Goal: Entertainment & Leisure: Browse casually

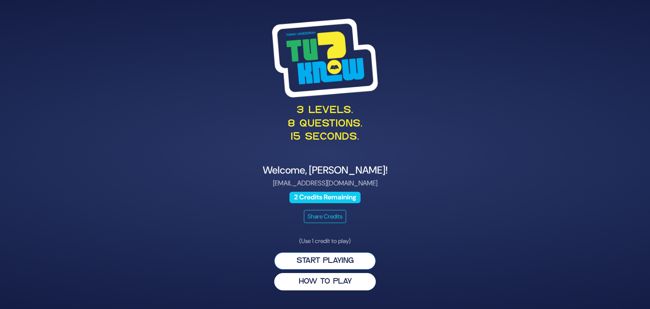
click at [337, 261] on button "Start Playing" at bounding box center [325, 260] width 102 height 17
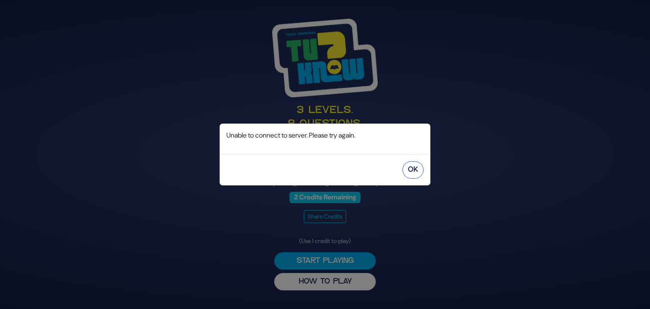
click at [414, 167] on button "OK" at bounding box center [412, 169] width 21 height 17
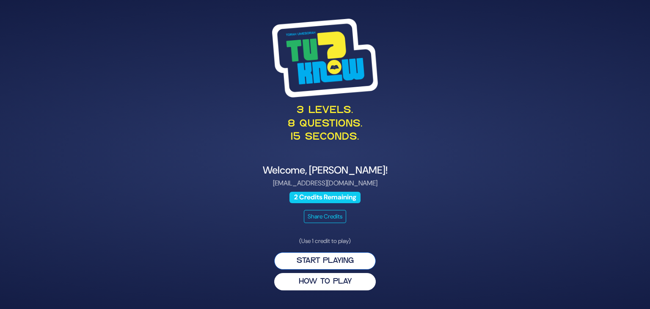
click at [340, 264] on button "Start Playing" at bounding box center [325, 260] width 102 height 17
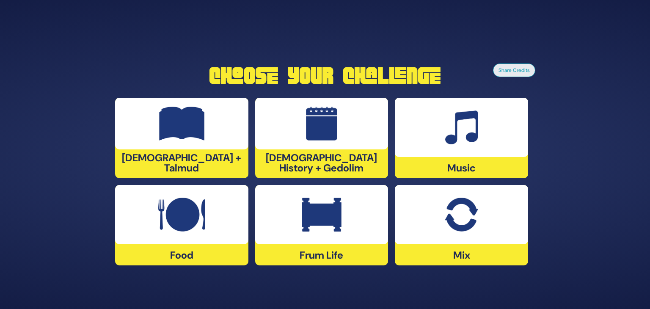
click at [320, 162] on div "[DEMOGRAPHIC_DATA] History + Gedolim" at bounding box center [321, 138] width 133 height 80
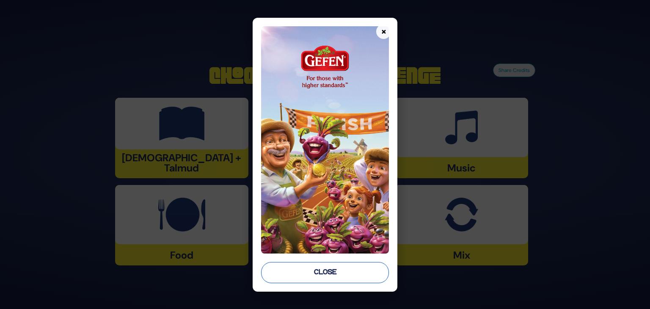
click at [300, 271] on button "Close" at bounding box center [325, 272] width 128 height 21
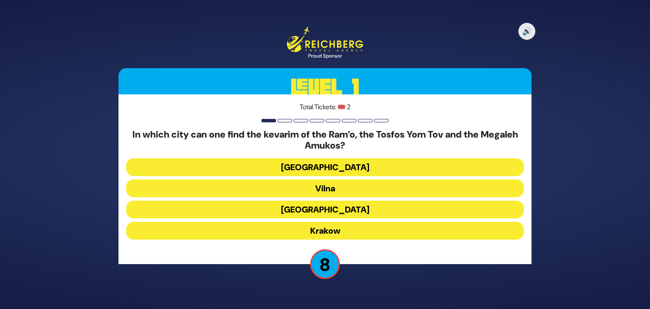
click at [335, 234] on button "Krakow" at bounding box center [325, 231] width 398 height 18
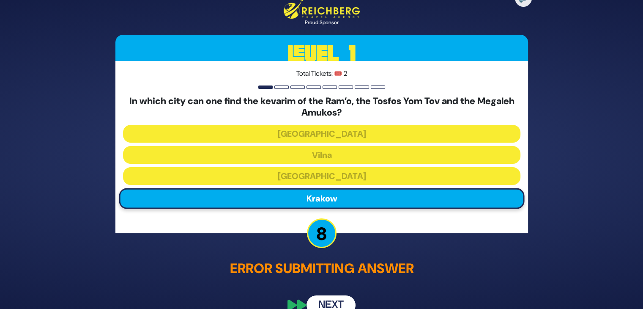
click at [333, 303] on button "Next" at bounding box center [331, 305] width 49 height 19
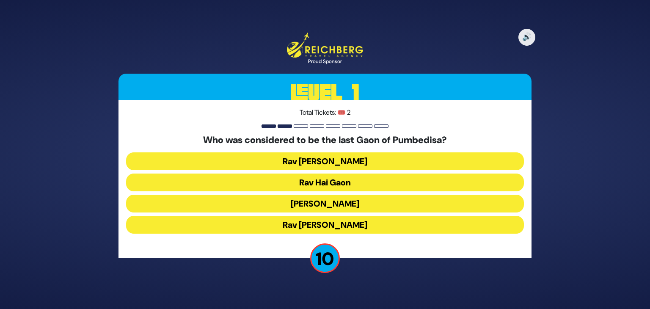
click at [355, 183] on button "Rav Hai Gaon" at bounding box center [325, 182] width 398 height 18
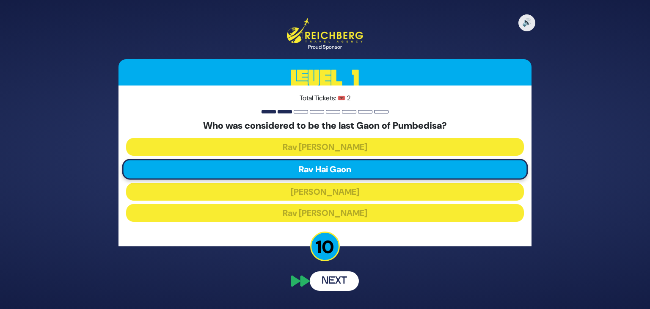
click at [332, 277] on button "Next" at bounding box center [334, 280] width 49 height 19
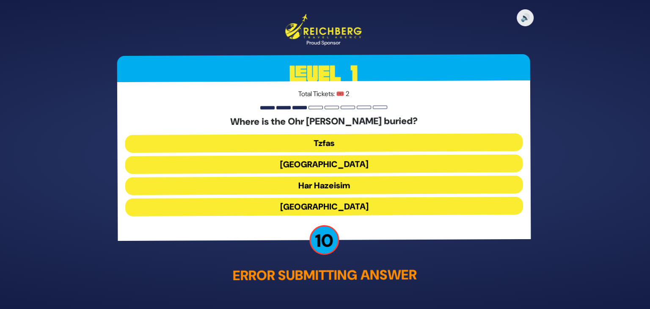
click at [316, 139] on button "Tzfas" at bounding box center [325, 143] width 398 height 18
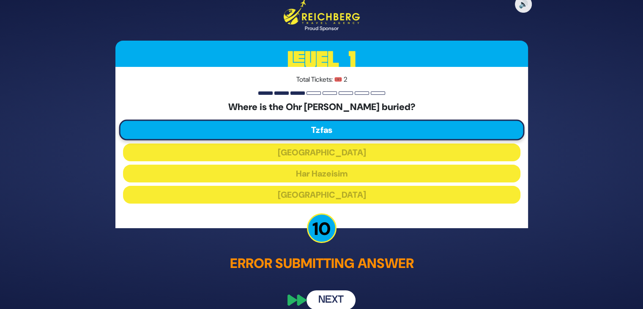
click at [338, 294] on button "Next" at bounding box center [331, 299] width 49 height 19
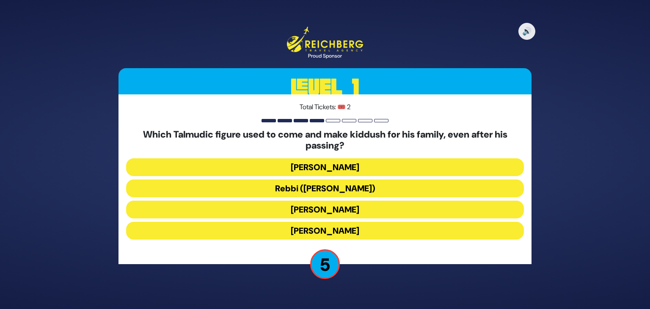
click at [345, 229] on button "Rabbi Yochanan ben Zakkai" at bounding box center [325, 231] width 398 height 18
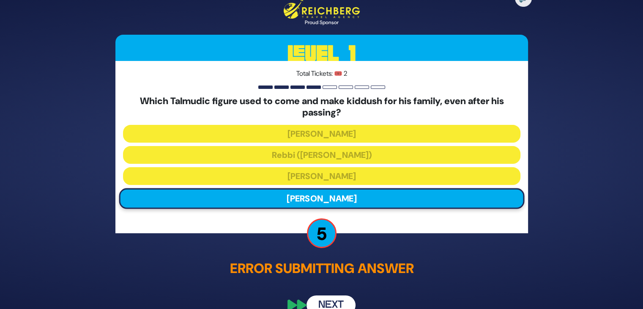
click at [336, 297] on button "Next" at bounding box center [331, 305] width 49 height 19
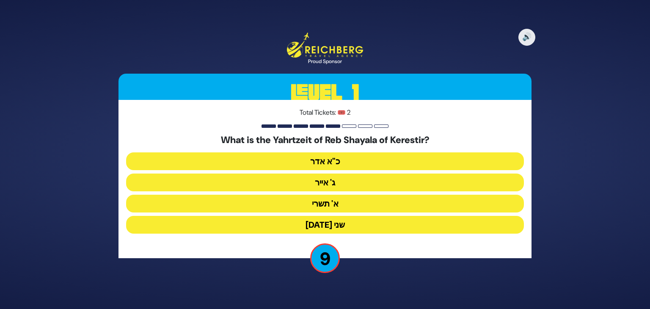
click at [339, 227] on button "פסח שני" at bounding box center [325, 225] width 398 height 18
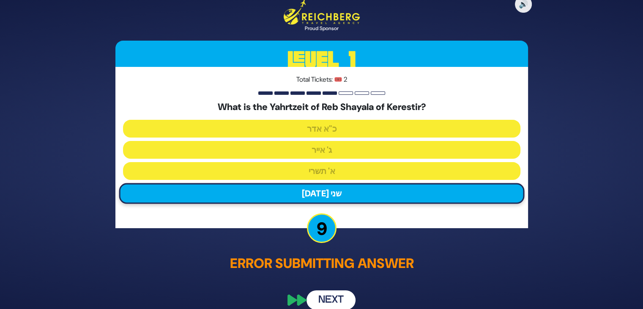
click at [419, 266] on p "Error submitting answer" at bounding box center [321, 263] width 413 height 20
click at [344, 296] on button "Next" at bounding box center [331, 299] width 49 height 19
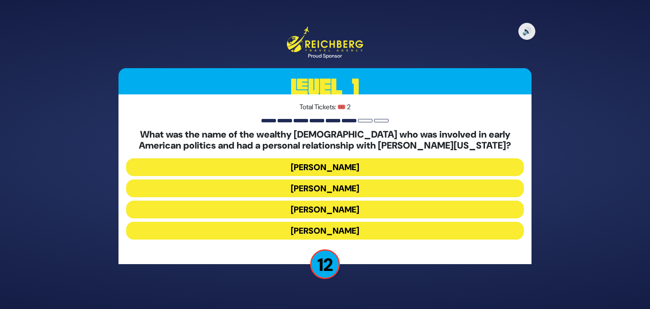
click at [336, 165] on button "Judah Touro" at bounding box center [325, 167] width 398 height 18
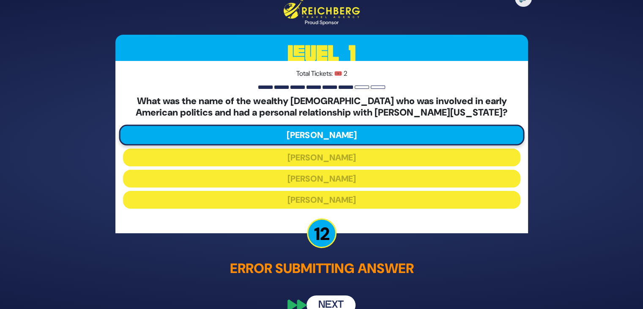
click at [332, 305] on button "Next" at bounding box center [331, 305] width 49 height 19
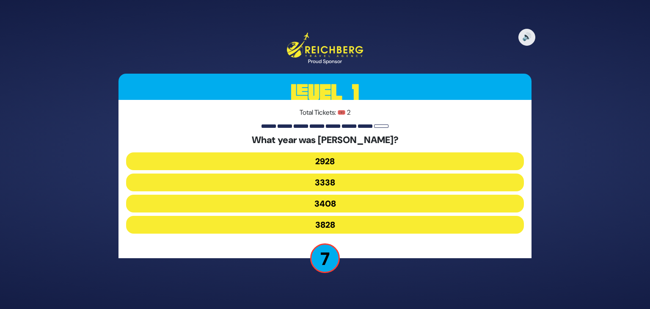
click at [338, 181] on button "3338" at bounding box center [325, 182] width 398 height 18
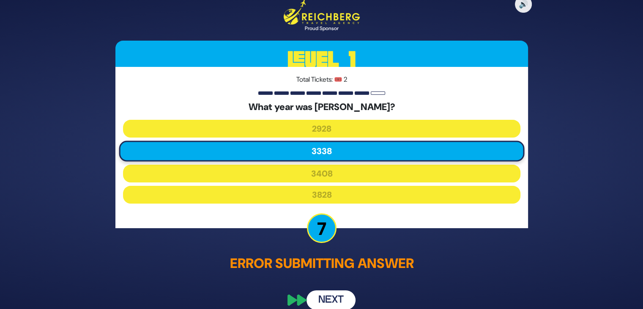
click at [338, 307] on button "Next" at bounding box center [331, 299] width 49 height 19
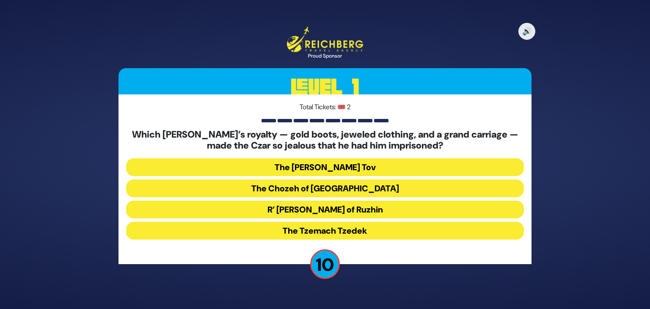
click at [364, 207] on button "R’ Yisroel of Ruzhin" at bounding box center [325, 210] width 398 height 18
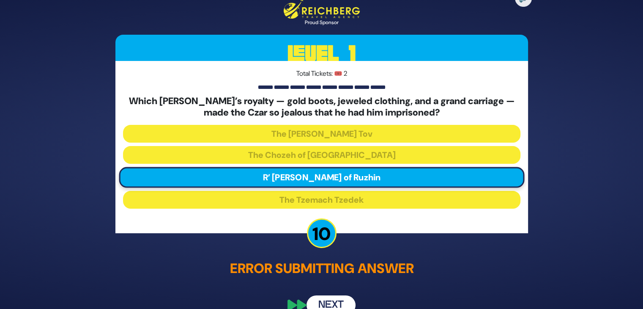
click at [335, 303] on button "Next" at bounding box center [331, 305] width 49 height 19
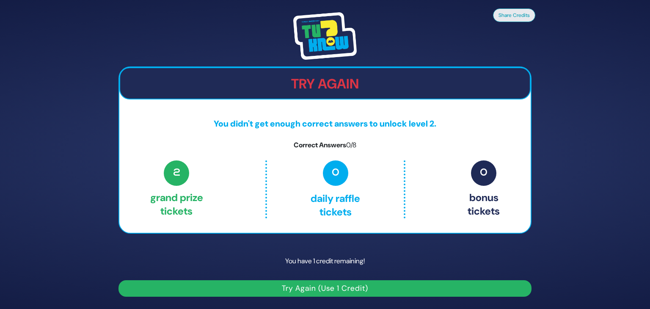
click at [330, 293] on button "Try Again (Use 1 Credit)" at bounding box center [324, 288] width 413 height 16
click at [289, 287] on button "Try Again (Use 1 Credit)" at bounding box center [324, 288] width 413 height 16
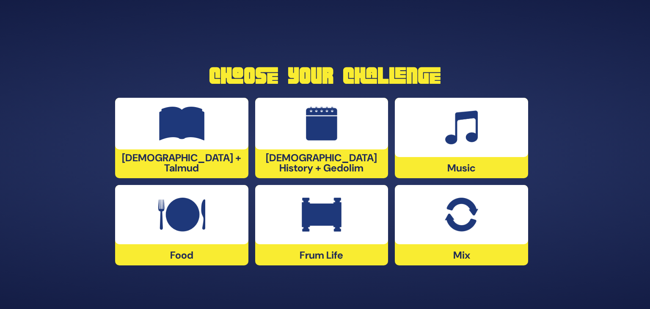
click at [188, 148] on div at bounding box center [181, 124] width 133 height 52
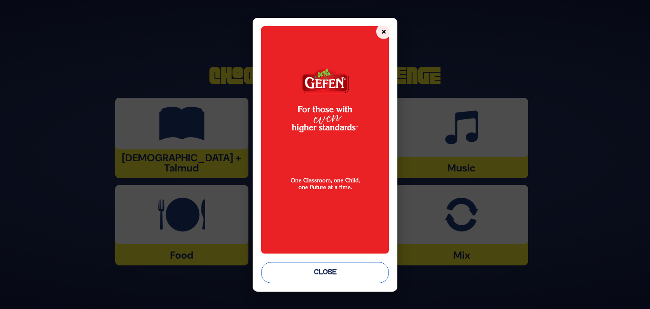
click at [300, 272] on button "Close" at bounding box center [325, 272] width 128 height 21
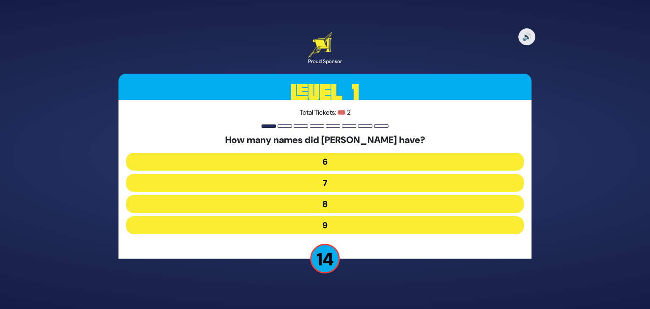
click at [350, 183] on button "7" at bounding box center [325, 183] width 398 height 18
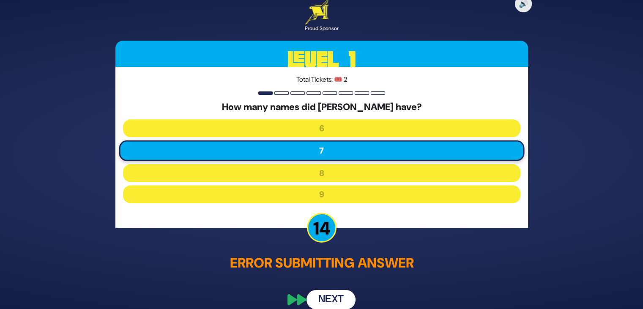
click at [340, 297] on button "Next" at bounding box center [331, 299] width 49 height 19
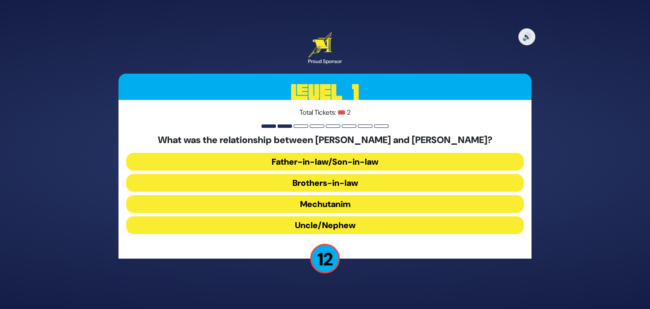
click at [330, 184] on button "Brothers-in-law" at bounding box center [325, 183] width 398 height 18
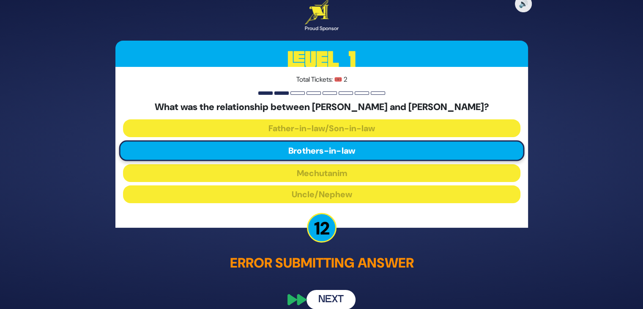
click at [327, 301] on button "Next" at bounding box center [331, 299] width 49 height 19
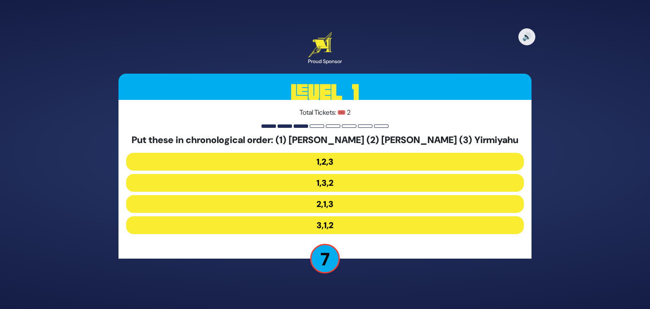
click at [333, 204] on button "2,1,3" at bounding box center [325, 204] width 398 height 18
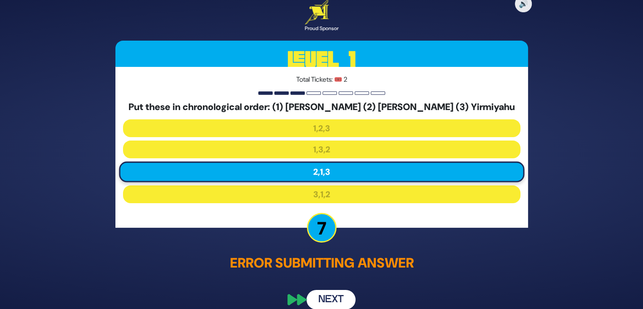
click at [330, 297] on button "Next" at bounding box center [331, 299] width 49 height 19
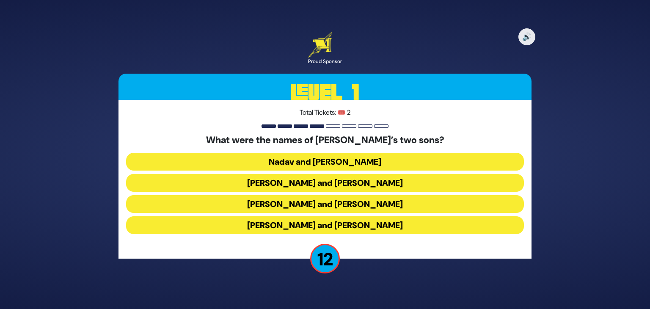
click at [339, 228] on button "Gershom and Eliezer" at bounding box center [325, 225] width 398 height 18
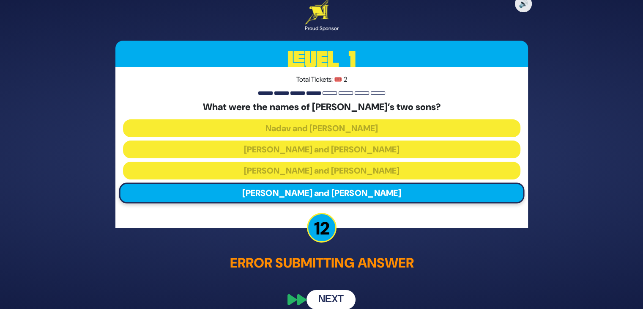
click at [331, 293] on button "Next" at bounding box center [331, 299] width 49 height 19
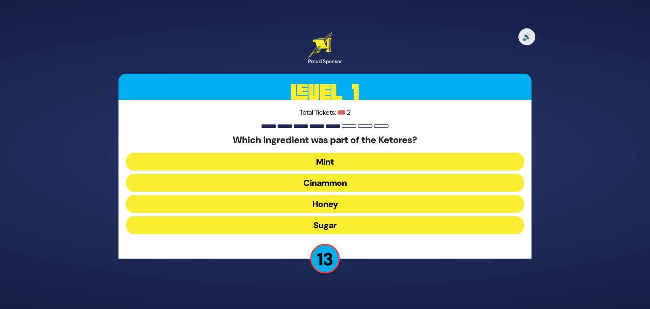
click at [350, 182] on button "Cinammon" at bounding box center [325, 183] width 398 height 18
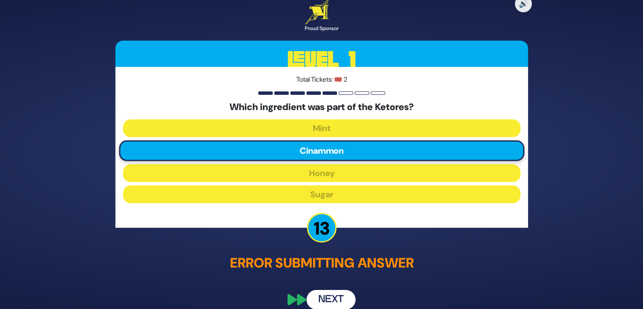
click at [338, 297] on button "Next" at bounding box center [331, 299] width 49 height 19
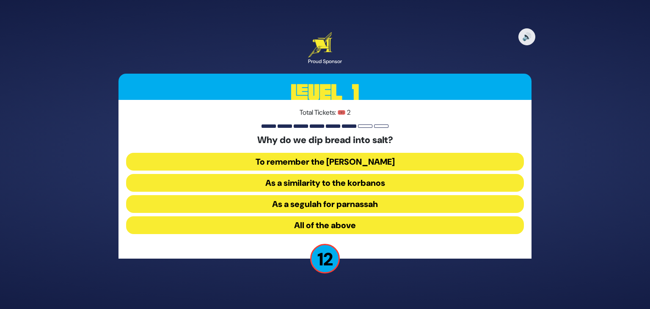
click at [342, 181] on button "As a similarity to the korbanos" at bounding box center [325, 183] width 398 height 18
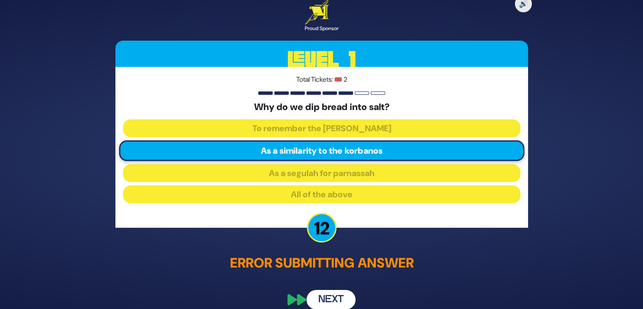
click at [326, 297] on button "Next" at bounding box center [331, 299] width 49 height 19
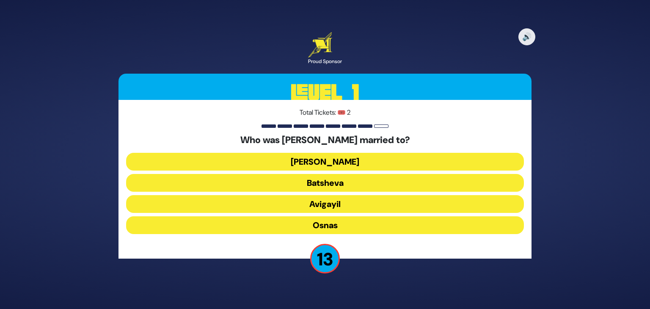
click at [394, 165] on button "Elisheva" at bounding box center [325, 162] width 398 height 18
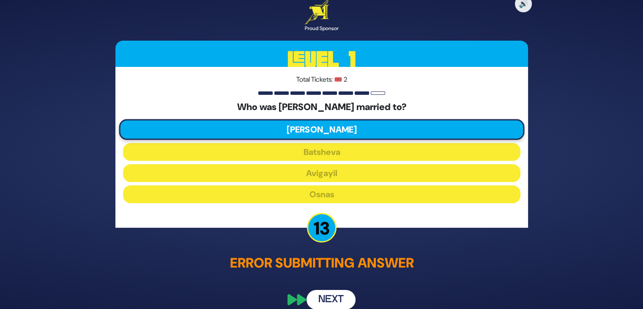
click at [333, 296] on button "Next" at bounding box center [331, 299] width 49 height 19
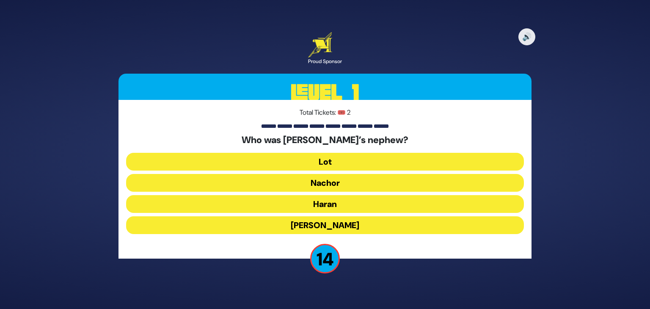
click at [346, 159] on button "Lot" at bounding box center [325, 162] width 398 height 18
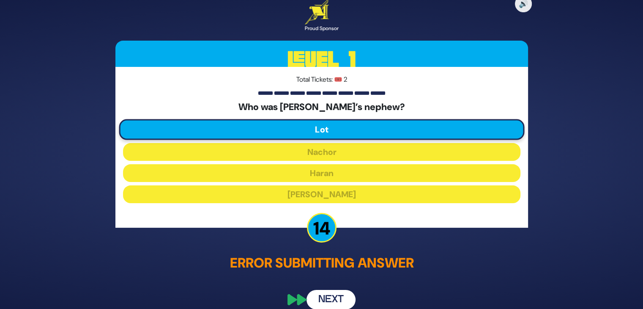
click at [338, 293] on button "Next" at bounding box center [331, 299] width 49 height 19
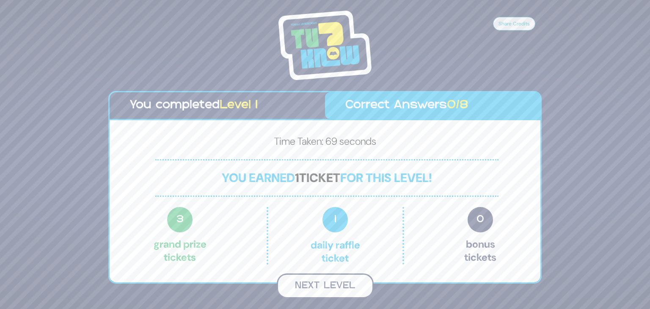
click at [346, 286] on button "Next Level" at bounding box center [325, 285] width 97 height 25
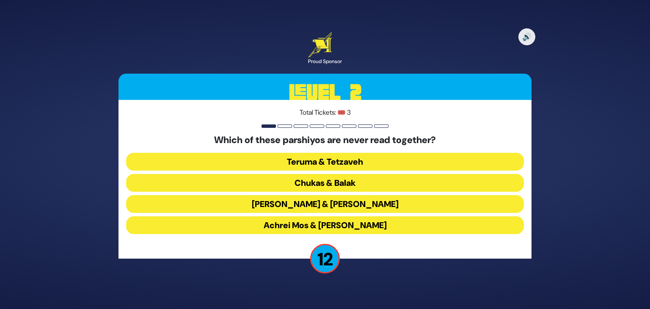
click at [342, 176] on button "Chukas & Balak" at bounding box center [325, 183] width 398 height 18
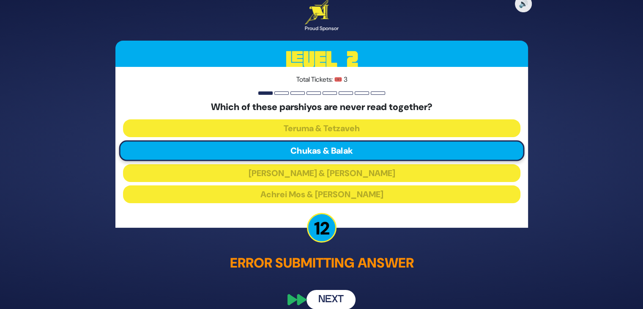
click at [335, 298] on button "Next" at bounding box center [331, 299] width 49 height 19
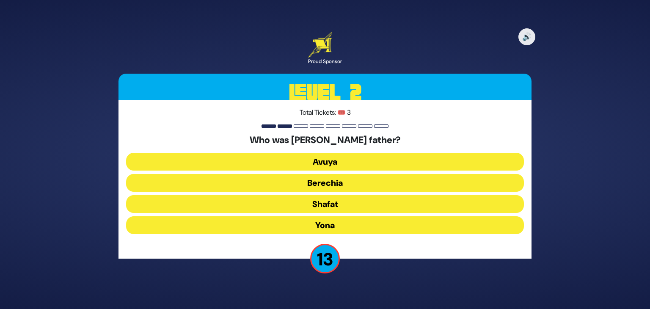
click at [349, 159] on button "Avuya" at bounding box center [325, 162] width 398 height 18
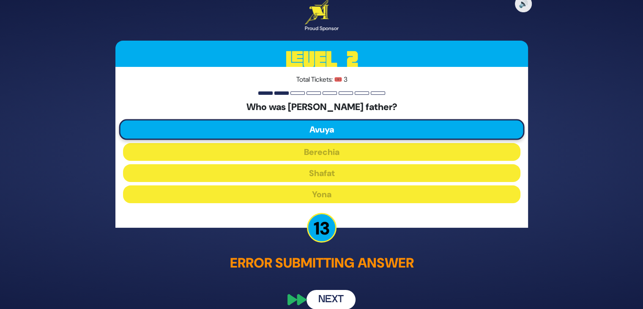
click at [320, 295] on button "Next" at bounding box center [331, 299] width 49 height 19
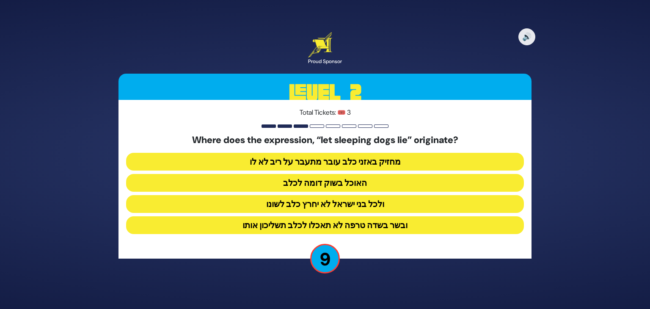
click at [347, 201] on button "ולכל בני ישראל לא יחרץ כלב לשונו" at bounding box center [325, 204] width 398 height 18
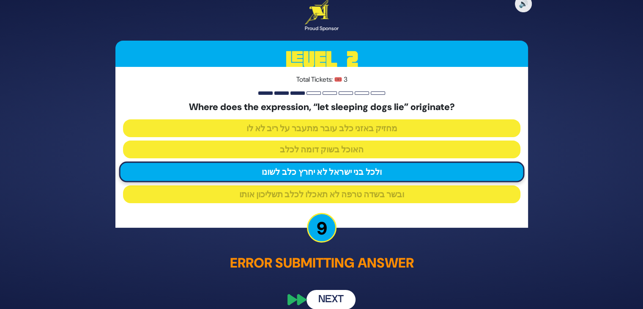
click at [449, 248] on div "🔊 Proud Sponsor Level 2 Total Tickets: 🎟️ 3 Where does the expression, “let sle…" at bounding box center [321, 154] width 433 height 330
click at [338, 294] on button "Next" at bounding box center [331, 299] width 49 height 19
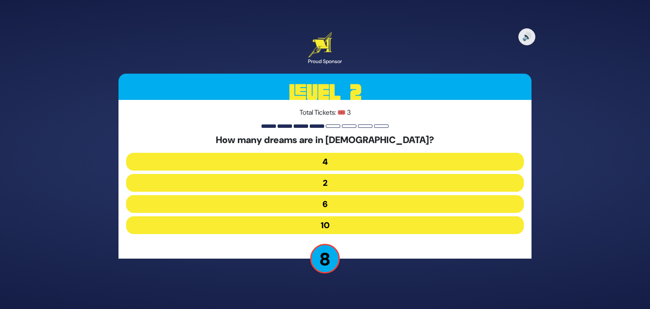
click at [334, 205] on button "6" at bounding box center [325, 204] width 398 height 18
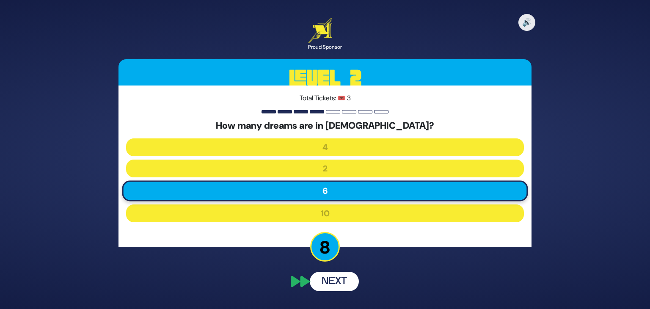
click at [333, 278] on button "Next" at bounding box center [334, 281] width 49 height 19
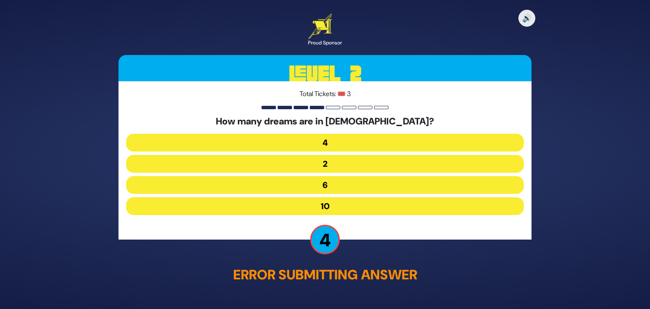
click at [334, 205] on button "10" at bounding box center [325, 207] width 398 height 18
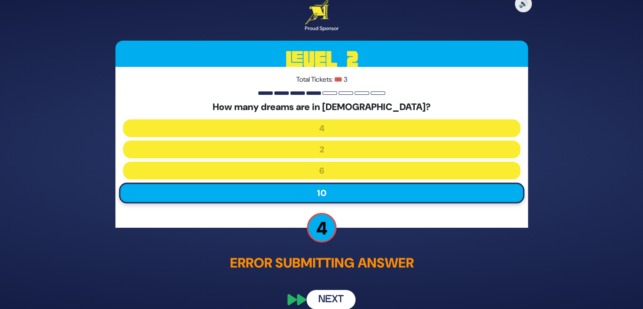
click at [326, 296] on button "Next" at bounding box center [331, 299] width 49 height 19
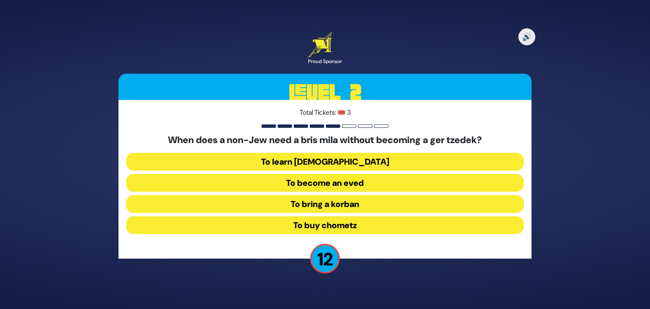
click at [348, 182] on button "To become an eved" at bounding box center [325, 183] width 398 height 18
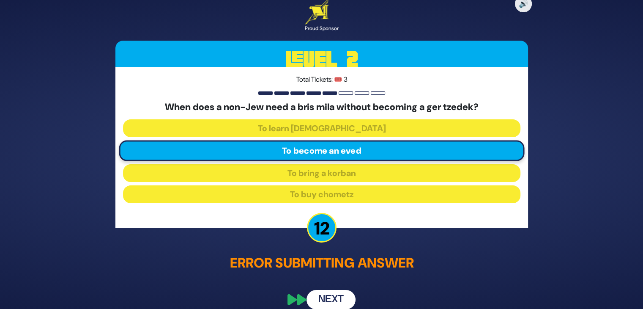
click at [324, 298] on button "Next" at bounding box center [331, 299] width 49 height 19
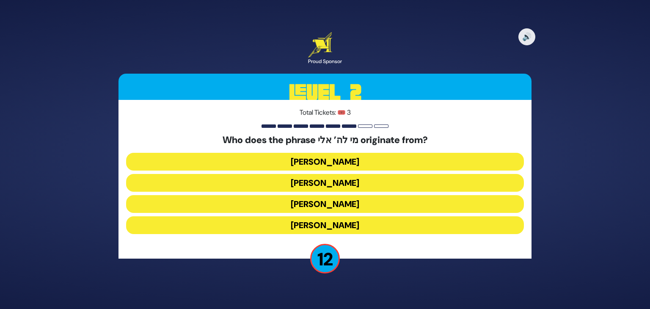
click at [330, 205] on button "Moshe Rabbeinu" at bounding box center [325, 204] width 398 height 18
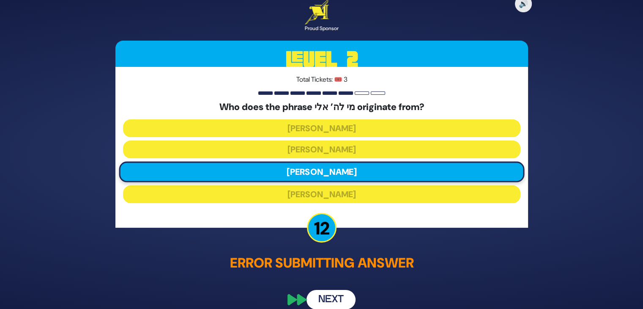
click at [325, 301] on button "Next" at bounding box center [331, 299] width 49 height 19
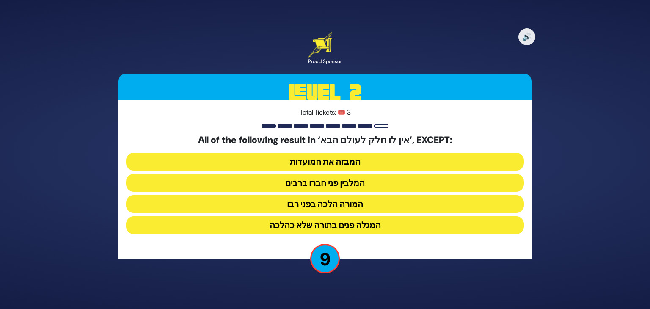
click at [360, 163] on button "המבזה את המועדות" at bounding box center [325, 162] width 398 height 18
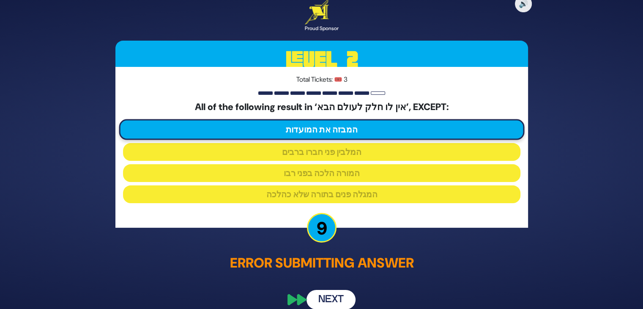
click at [331, 291] on button "Next" at bounding box center [331, 299] width 49 height 19
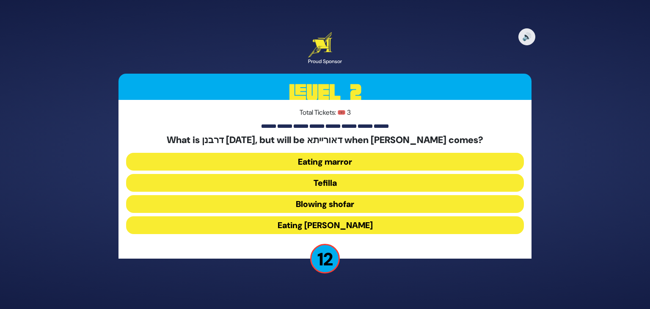
click at [322, 162] on button "Eating marror" at bounding box center [325, 162] width 398 height 18
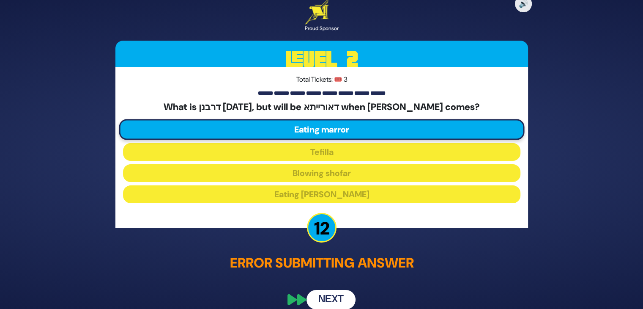
click at [338, 295] on button "Next" at bounding box center [331, 299] width 49 height 19
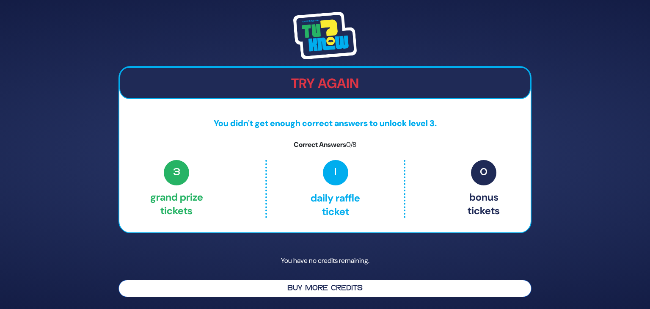
click at [352, 289] on button "Buy More Credits" at bounding box center [324, 288] width 413 height 17
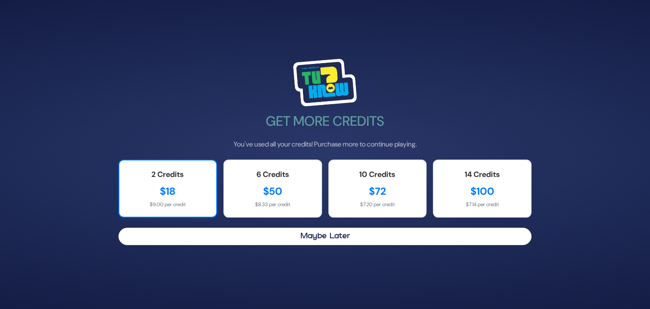
click at [152, 201] on div "$9.00 per credit" at bounding box center [168, 205] width 80 height 8
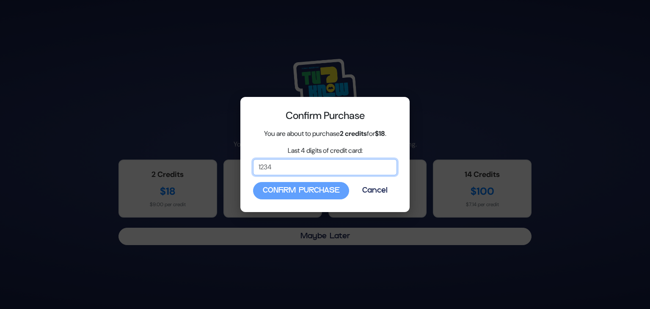
click at [283, 173] on input "Last 4 digits of credit card:" at bounding box center [325, 167] width 144 height 16
type input "4147"
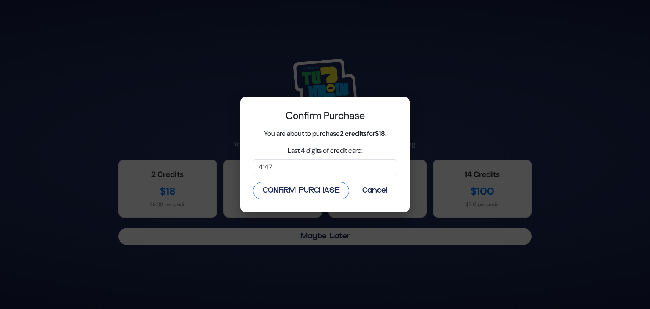
click at [321, 194] on button "Confirm Purchase" at bounding box center [301, 190] width 96 height 17
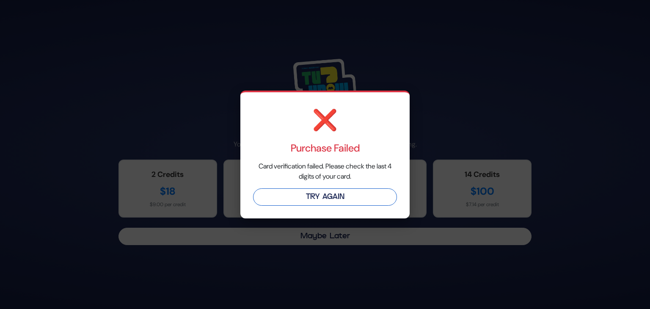
click at [315, 195] on button "Try Again" at bounding box center [325, 196] width 144 height 17
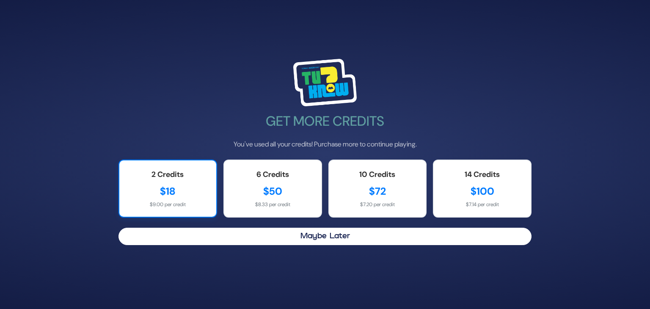
click at [195, 198] on div "$18" at bounding box center [168, 191] width 80 height 15
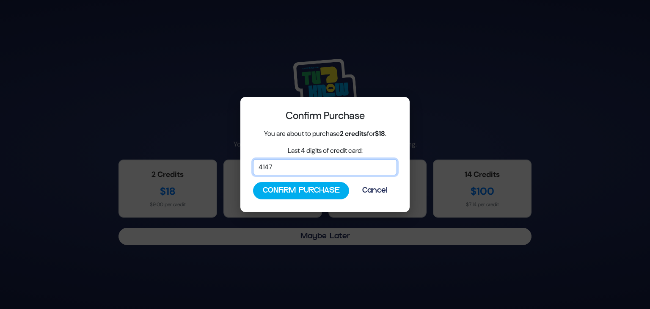
click at [294, 161] on input "4147" at bounding box center [325, 167] width 144 height 16
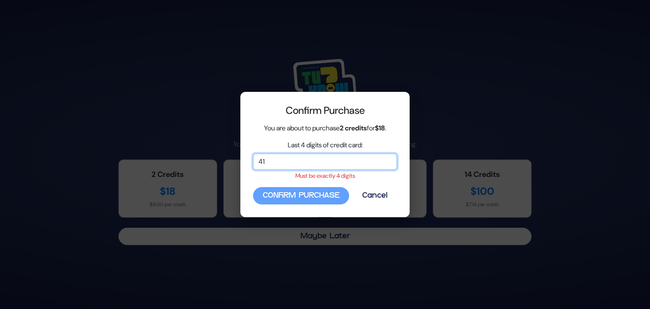
type input "4"
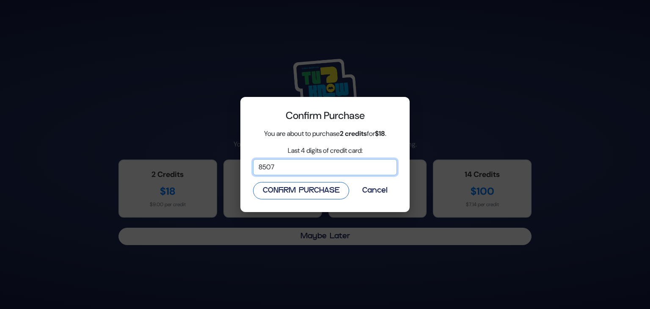
type input "8507"
click at [280, 193] on button "Confirm Purchase" at bounding box center [301, 190] width 96 height 17
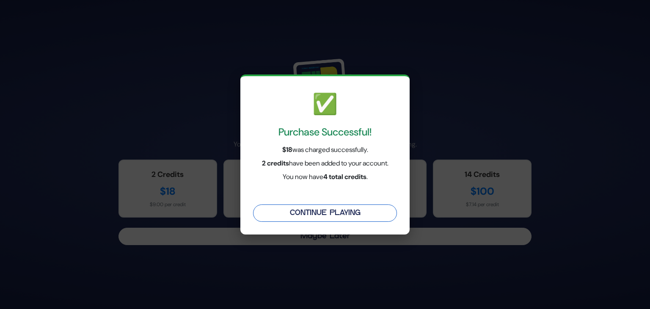
click at [352, 209] on button "Continue Playing" at bounding box center [325, 212] width 144 height 17
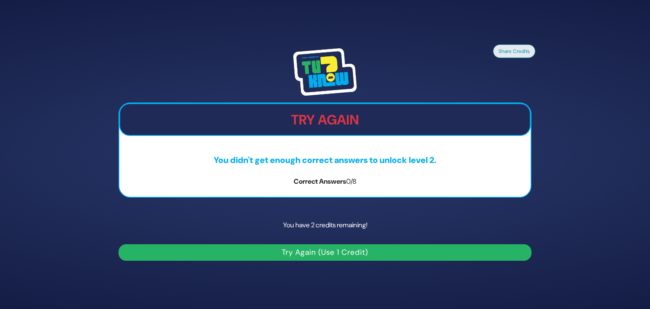
click at [313, 251] on button "Try Again (Use 1 Credit)" at bounding box center [324, 252] width 413 height 16
click at [224, 254] on button "Try Again (Use 1 Credit)" at bounding box center [324, 252] width 413 height 16
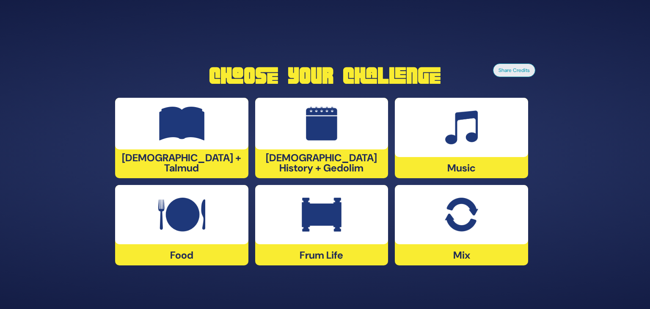
click at [302, 249] on div "Frum Life" at bounding box center [321, 225] width 133 height 80
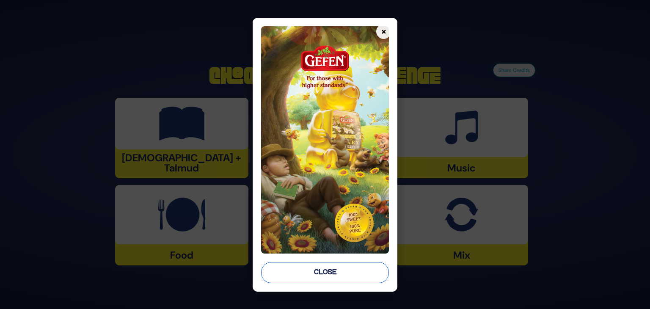
click at [300, 272] on button "Close" at bounding box center [325, 272] width 128 height 21
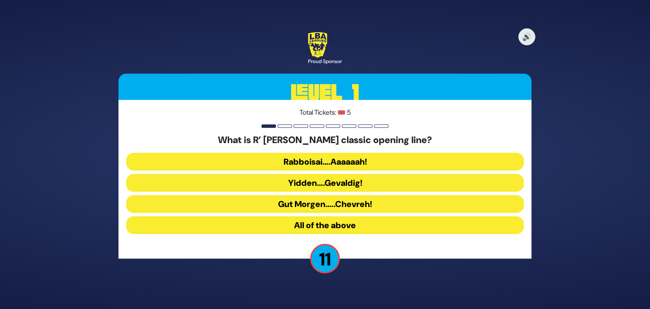
click at [350, 163] on button "Rabboisai….Aaaaaah!" at bounding box center [325, 162] width 398 height 18
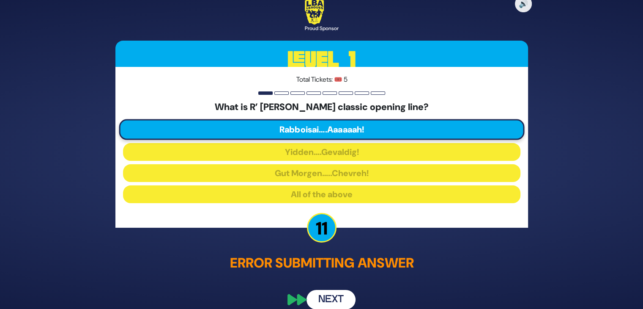
click at [335, 294] on button "Next" at bounding box center [331, 299] width 49 height 19
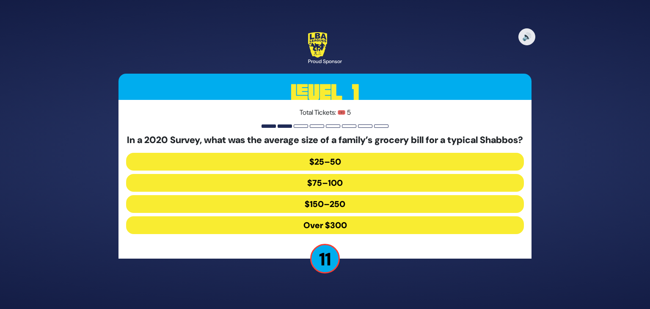
click at [354, 200] on button "$150–250" at bounding box center [325, 204] width 398 height 18
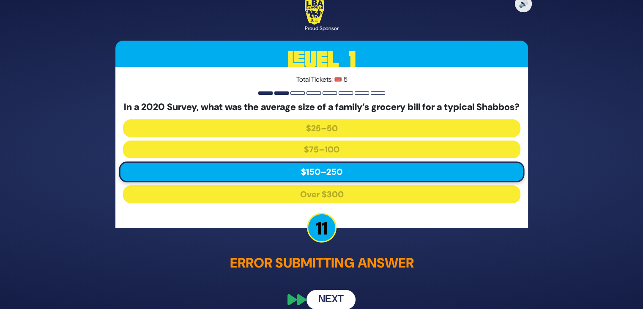
click at [333, 300] on button "Next" at bounding box center [331, 299] width 49 height 19
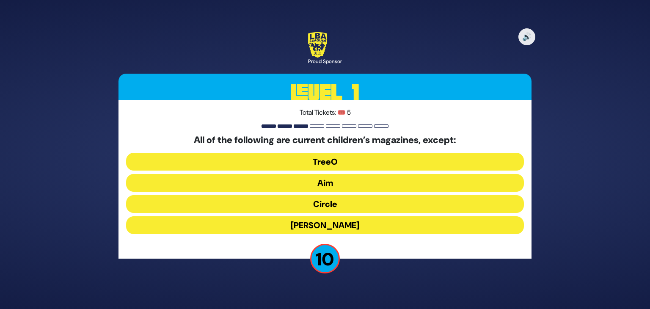
click at [323, 224] on button "Mishpacha Jr." at bounding box center [325, 225] width 398 height 18
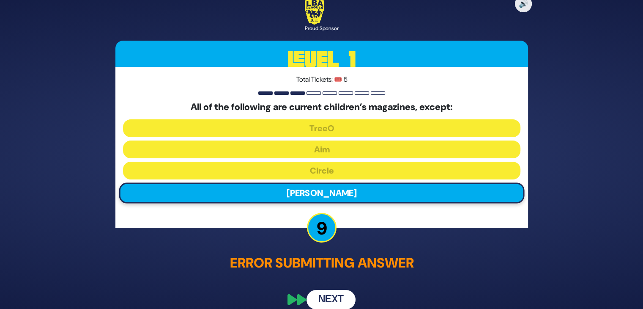
click at [323, 294] on button "Next" at bounding box center [331, 299] width 49 height 19
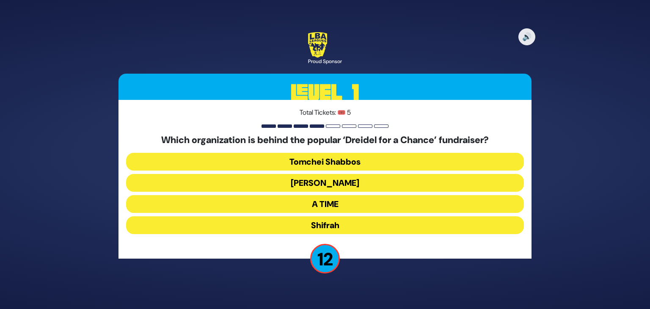
click at [342, 190] on button "Bonei Olam" at bounding box center [325, 183] width 398 height 18
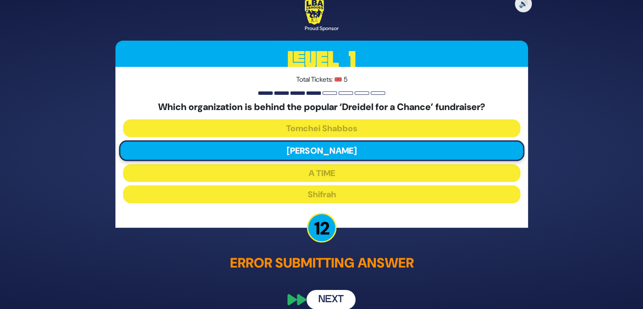
click at [330, 298] on button "Next" at bounding box center [331, 299] width 49 height 19
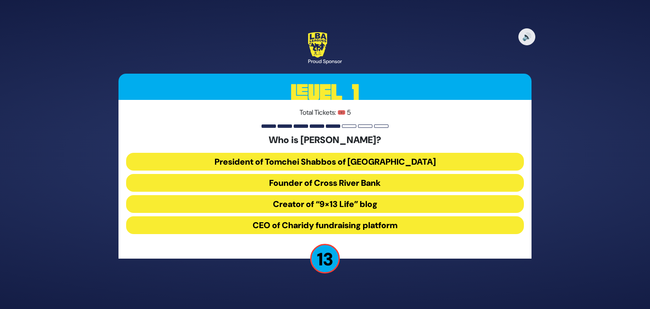
click at [360, 157] on button "President of Tomchei Shabbos of Rockland County" at bounding box center [325, 162] width 398 height 18
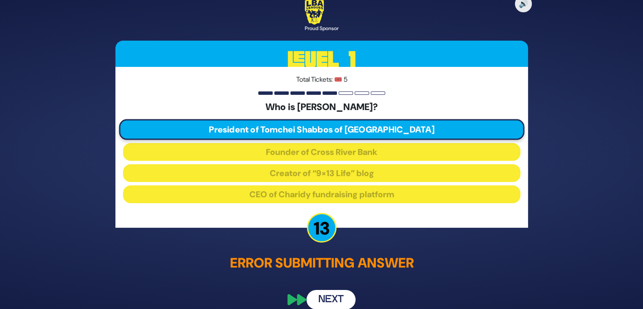
click at [344, 297] on button "Next" at bounding box center [331, 299] width 49 height 19
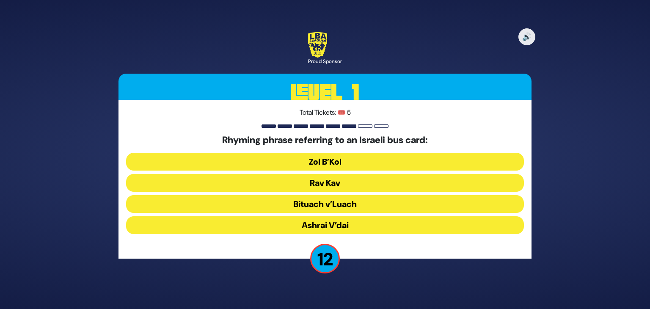
click at [332, 184] on button "Rav Kav" at bounding box center [325, 183] width 398 height 18
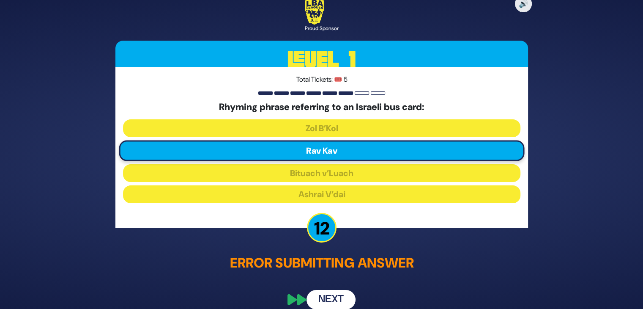
click at [326, 300] on button "Next" at bounding box center [331, 299] width 49 height 19
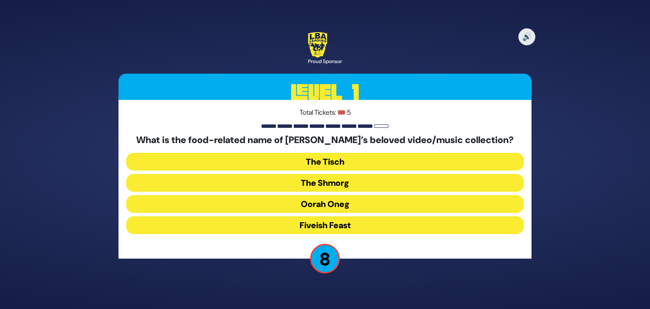
click at [355, 183] on button "The Shmorg" at bounding box center [325, 183] width 398 height 18
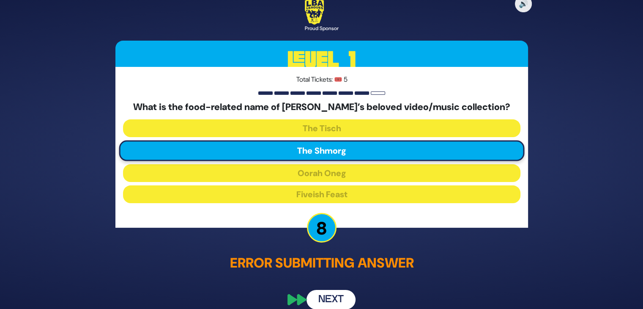
click at [329, 296] on button "Next" at bounding box center [331, 299] width 49 height 19
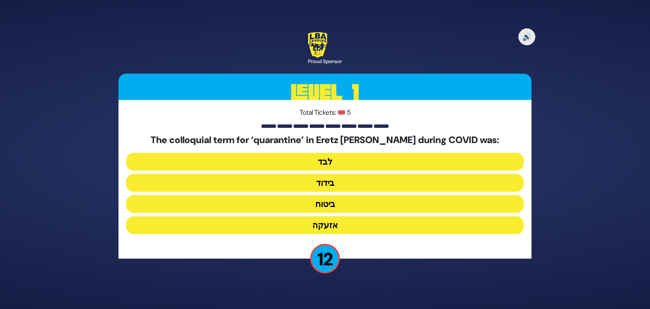
click at [349, 184] on button "בידוד" at bounding box center [325, 183] width 398 height 18
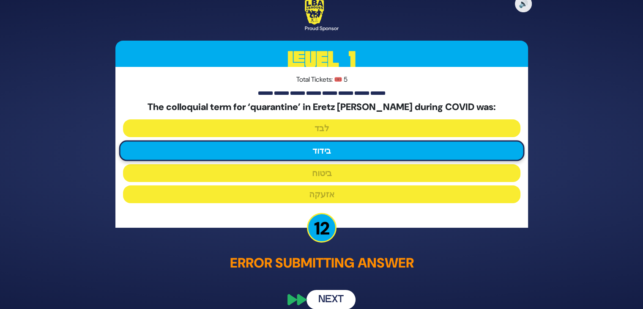
click at [334, 295] on button "Next" at bounding box center [331, 299] width 49 height 19
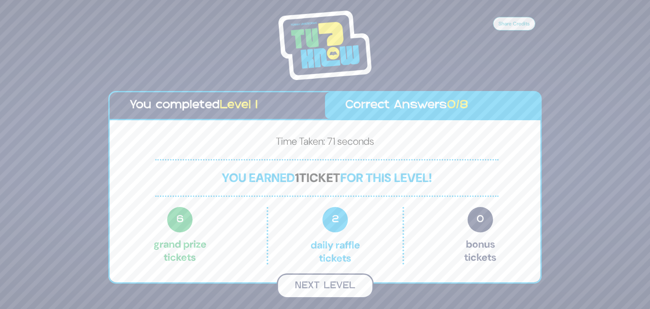
click at [325, 290] on button "Next Level" at bounding box center [325, 285] width 97 height 25
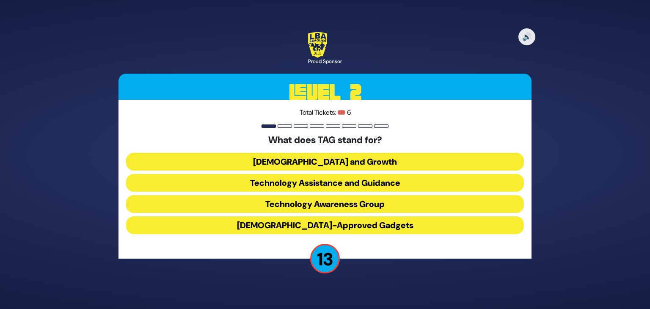
click at [331, 199] on button "Technology Awareness Group" at bounding box center [325, 204] width 398 height 18
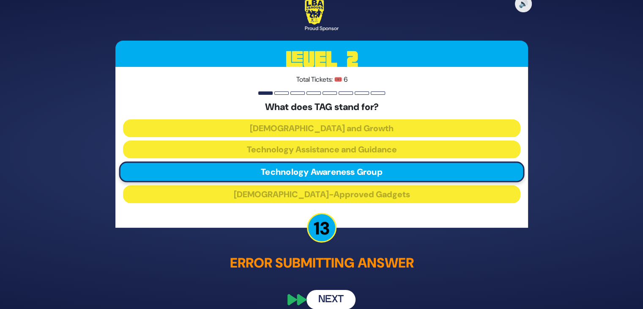
click at [333, 294] on button "Next" at bounding box center [331, 299] width 49 height 19
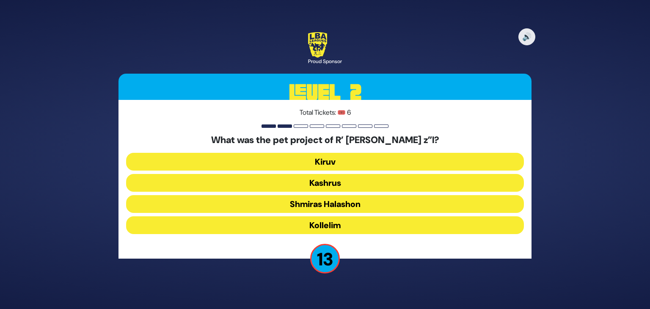
click at [355, 166] on button "Kiruv" at bounding box center [325, 162] width 398 height 18
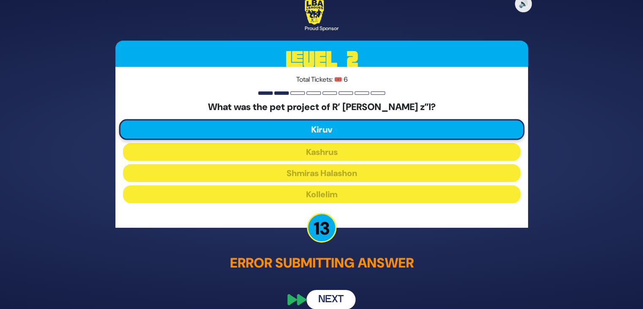
click at [333, 296] on button "Next" at bounding box center [331, 299] width 49 height 19
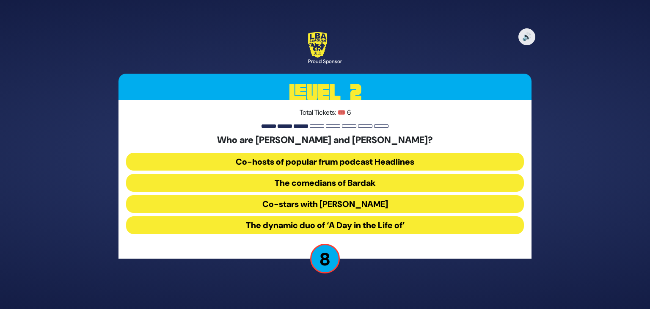
click at [342, 183] on button "The comedians of Bardak" at bounding box center [325, 183] width 398 height 18
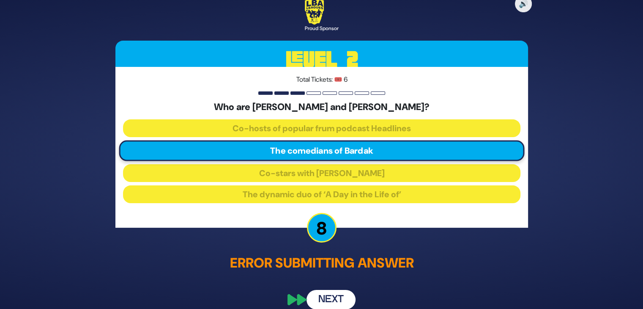
click at [324, 303] on button "Next" at bounding box center [331, 299] width 49 height 19
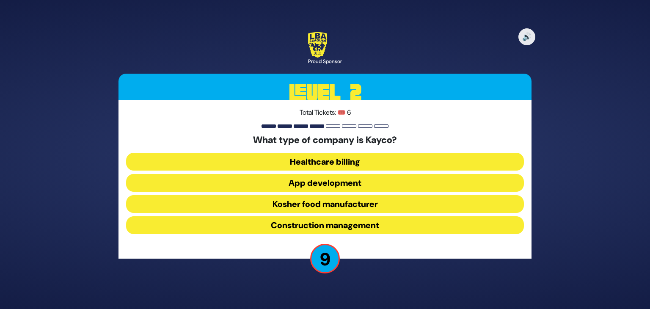
click at [362, 206] on button "Kosher food manufacturer" at bounding box center [325, 204] width 398 height 18
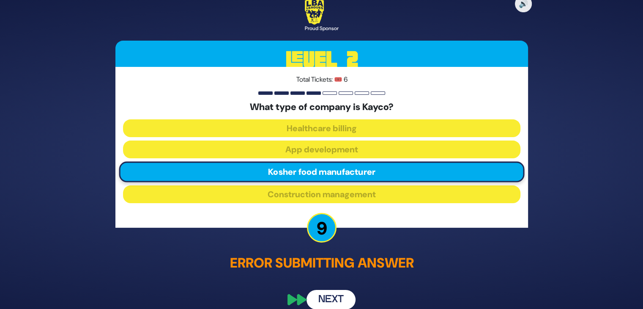
click at [336, 291] on button "Next" at bounding box center [331, 299] width 49 height 19
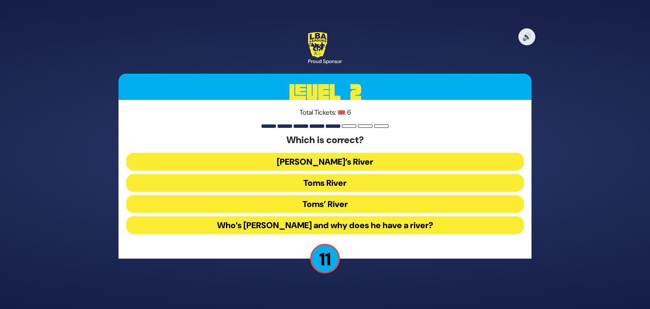
click at [349, 203] on button "Toms’ River" at bounding box center [325, 204] width 398 height 18
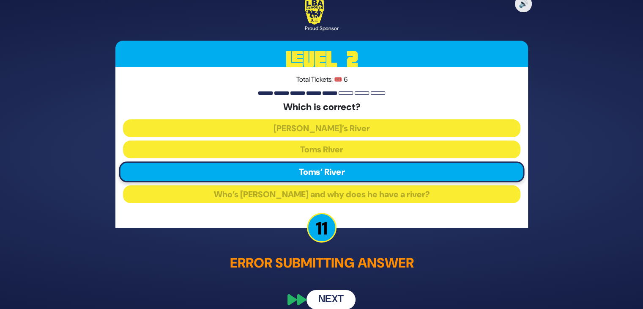
click at [417, 290] on div "🔊 Proud Sponsor Level 2 Total Tickets: 🎟️ 6 Which is correct? Tom’s River Toms …" at bounding box center [321, 154] width 433 height 330
click at [338, 305] on button "Next" at bounding box center [331, 299] width 49 height 19
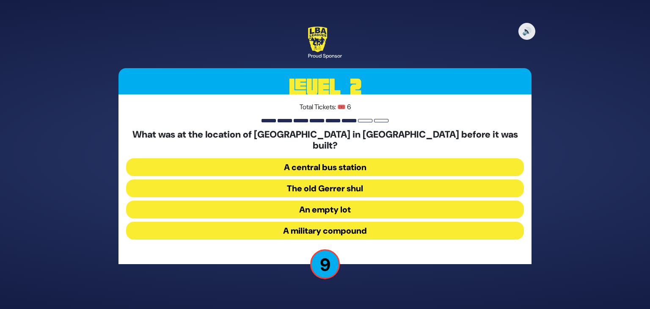
click at [338, 222] on button "A military compound" at bounding box center [325, 231] width 398 height 18
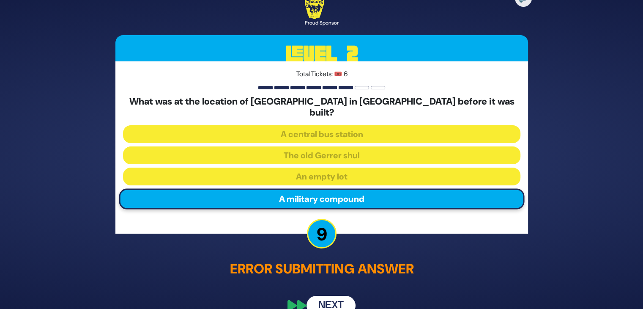
click at [327, 298] on button "Next" at bounding box center [331, 305] width 49 height 19
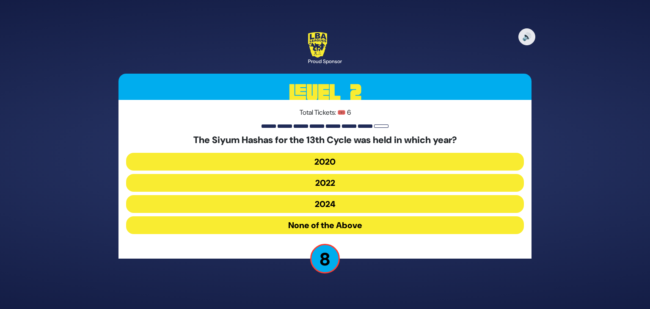
click at [324, 224] on button "None of the Above" at bounding box center [325, 225] width 398 height 18
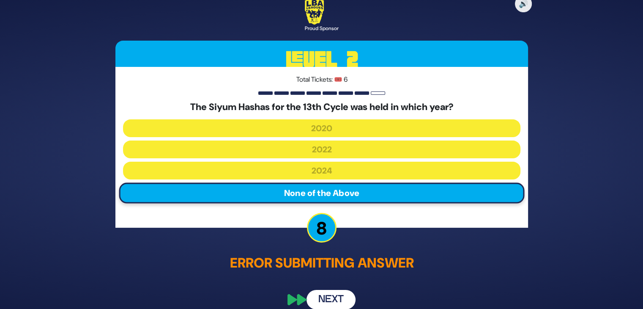
click at [335, 294] on button "Next" at bounding box center [331, 299] width 49 height 19
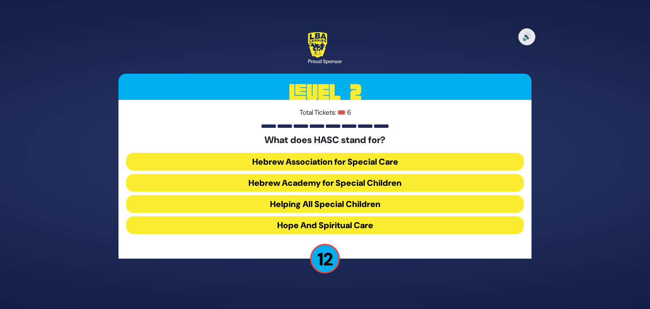
click at [308, 180] on button "Hebrew Academy for Special Children" at bounding box center [325, 183] width 398 height 18
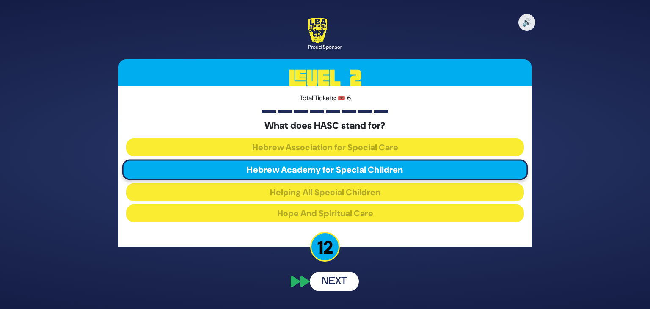
click at [328, 283] on button "Next" at bounding box center [334, 281] width 49 height 19
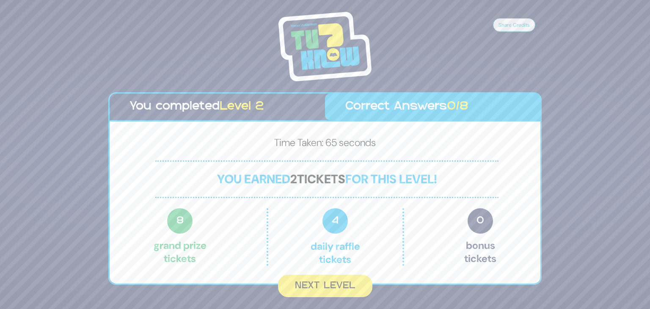
click at [328, 283] on button "Next Level" at bounding box center [325, 286] width 94 height 22
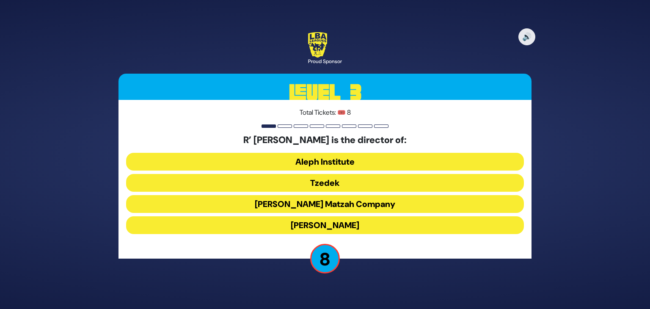
click at [338, 162] on button "Aleph Institute" at bounding box center [325, 162] width 398 height 18
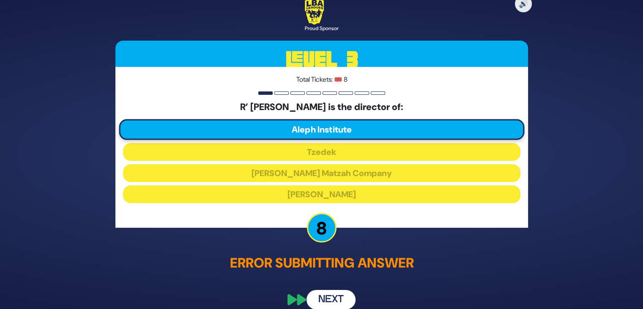
click at [327, 297] on button "Next" at bounding box center [331, 299] width 49 height 19
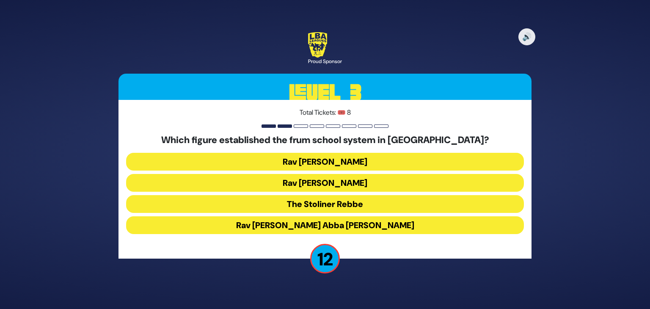
click at [346, 162] on button "Rav Leib Bakst" at bounding box center [325, 162] width 398 height 18
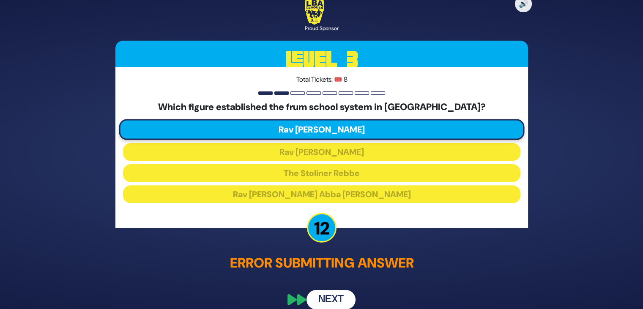
click at [328, 297] on button "Next" at bounding box center [331, 299] width 49 height 19
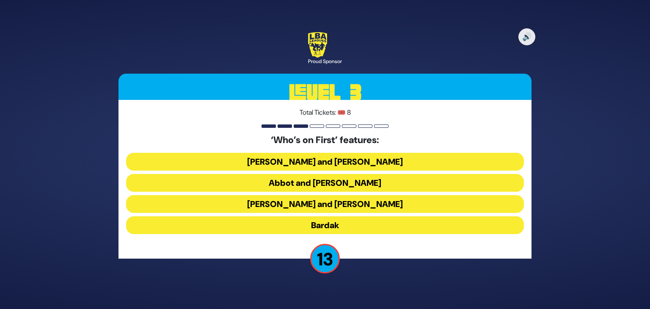
click at [360, 179] on button "Abbot and Costello" at bounding box center [325, 183] width 398 height 18
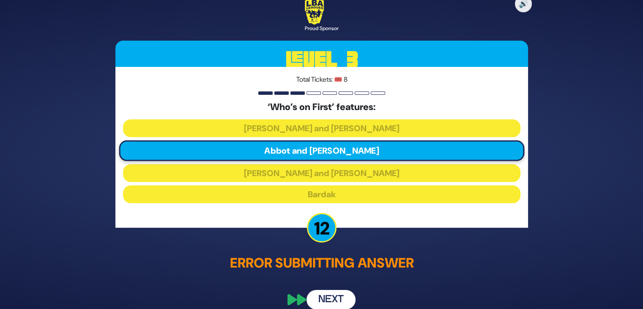
click at [332, 297] on button "Next" at bounding box center [331, 299] width 49 height 19
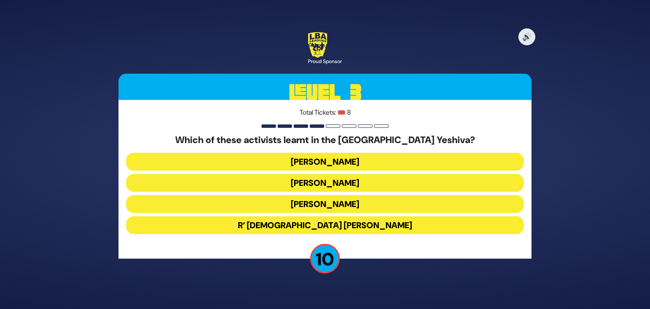
click at [359, 163] on button "Tzvi Gluck" at bounding box center [325, 162] width 398 height 18
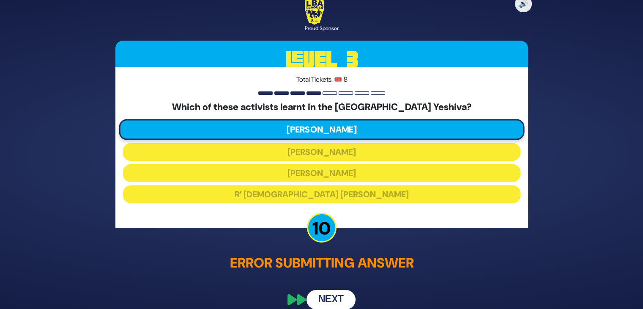
click at [323, 302] on button "Next" at bounding box center [331, 299] width 49 height 19
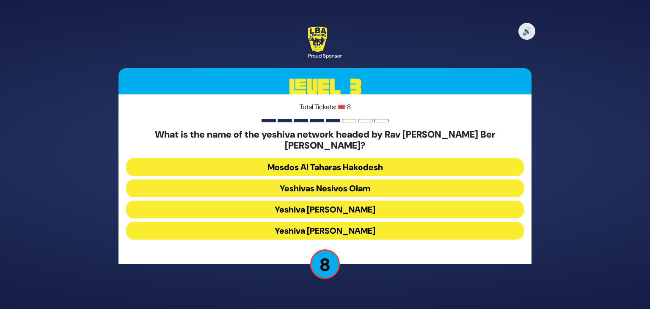
click at [367, 185] on button "Yeshivas Nesivos Olam" at bounding box center [325, 188] width 398 height 18
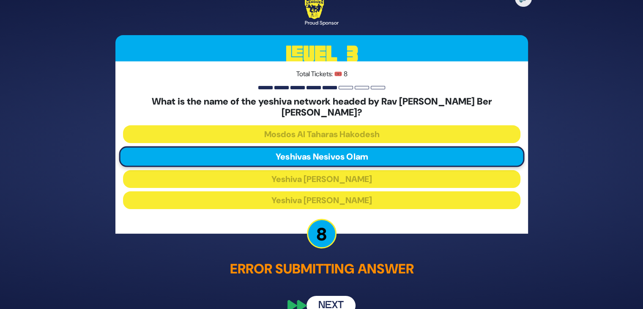
click at [333, 296] on button "Next" at bounding box center [331, 305] width 49 height 19
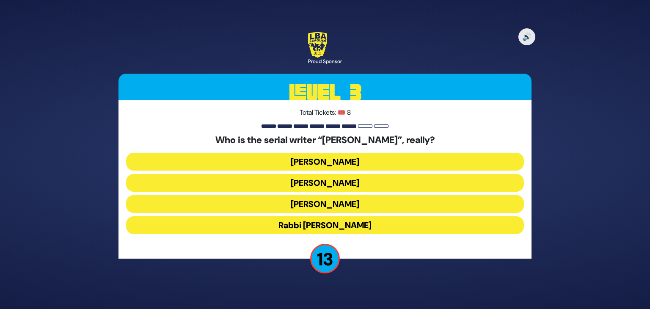
click at [352, 183] on button "Yisroel Besser" at bounding box center [325, 183] width 398 height 18
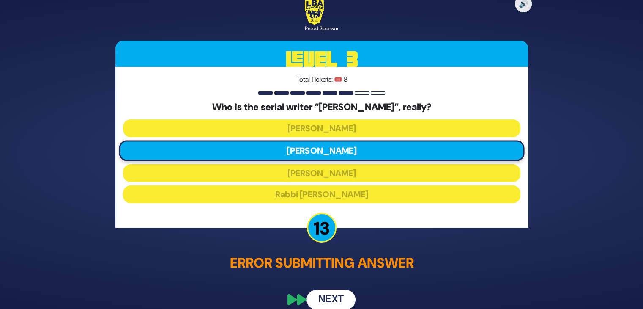
click at [335, 297] on button "Next" at bounding box center [331, 299] width 49 height 19
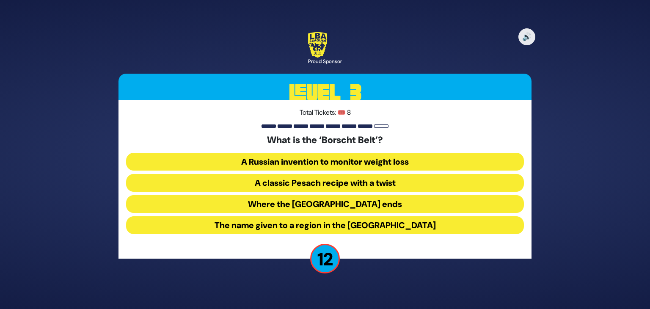
click at [310, 223] on button "The name given to a region in the Catskill Mountains" at bounding box center [325, 225] width 398 height 18
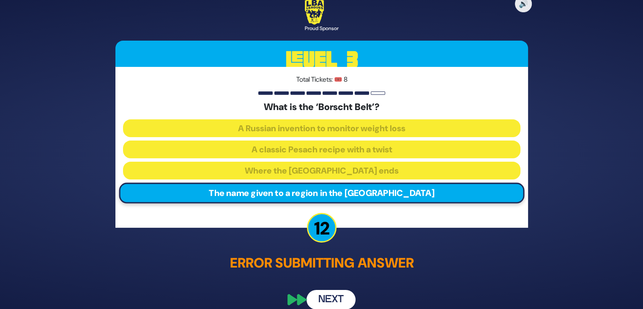
click at [327, 292] on button "Next" at bounding box center [331, 299] width 49 height 19
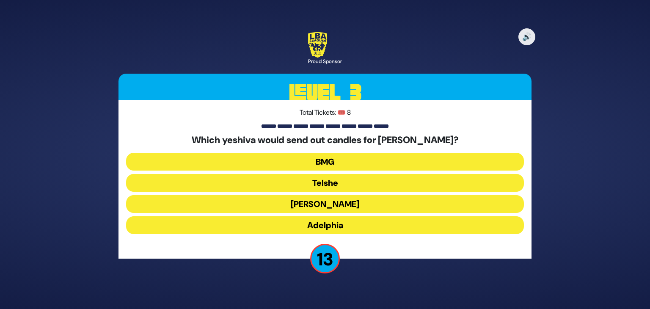
click at [342, 183] on button "Telshe" at bounding box center [325, 183] width 398 height 18
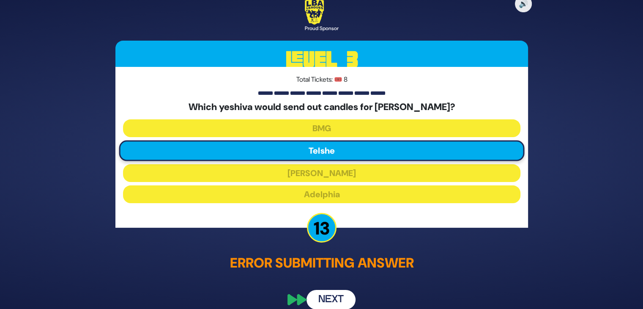
click at [337, 300] on button "Next" at bounding box center [331, 299] width 49 height 19
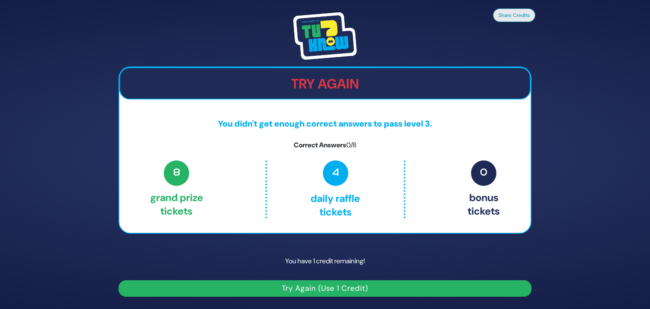
click at [323, 289] on button "Try Again (Use 1 Credit)" at bounding box center [324, 288] width 413 height 16
click at [313, 288] on button "Try Again (Use 1 Credit)" at bounding box center [324, 288] width 413 height 16
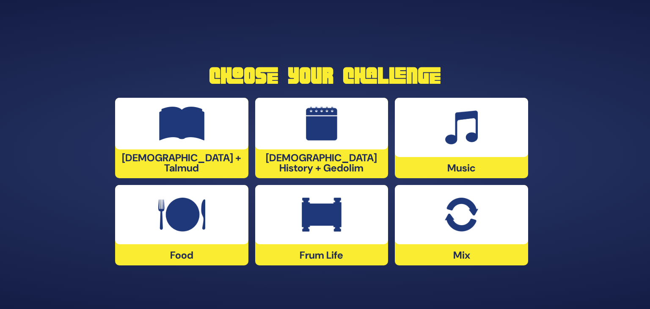
click at [423, 202] on div at bounding box center [461, 214] width 133 height 59
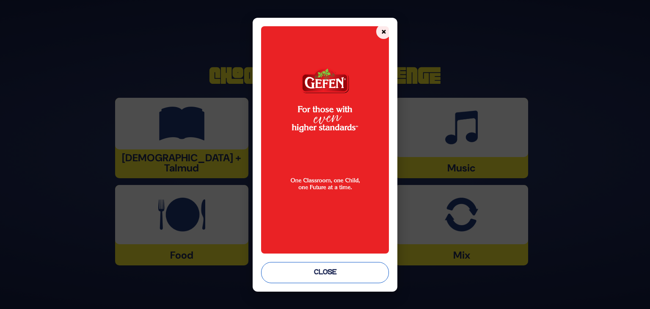
click at [338, 271] on button "Close" at bounding box center [325, 272] width 128 height 21
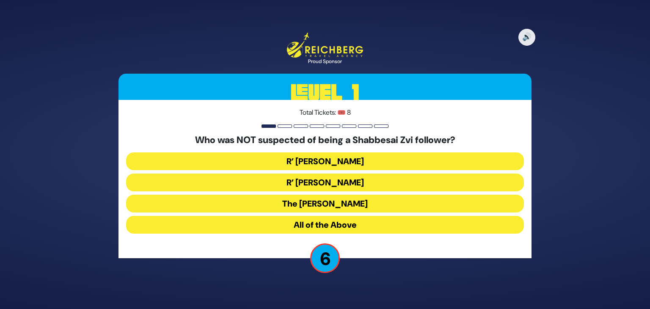
click at [349, 202] on button "The [PERSON_NAME]" at bounding box center [325, 204] width 398 height 18
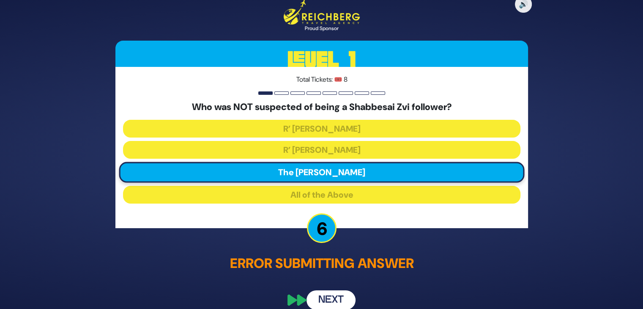
click at [338, 302] on button "Next" at bounding box center [331, 299] width 49 height 19
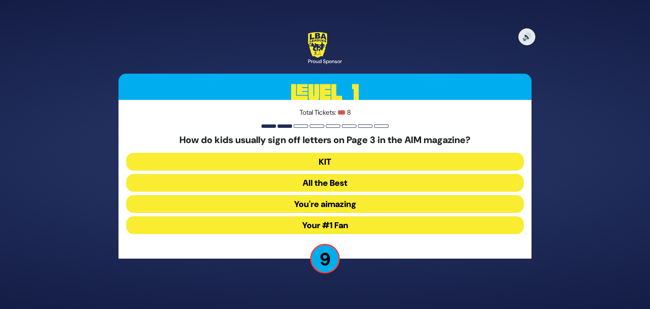
click at [358, 208] on button "You're aimazing" at bounding box center [325, 204] width 398 height 18
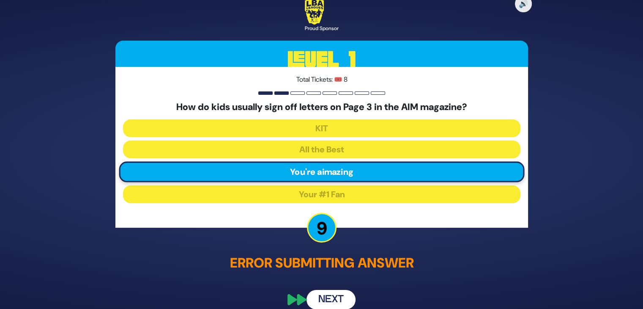
click at [337, 295] on button "Next" at bounding box center [331, 299] width 49 height 19
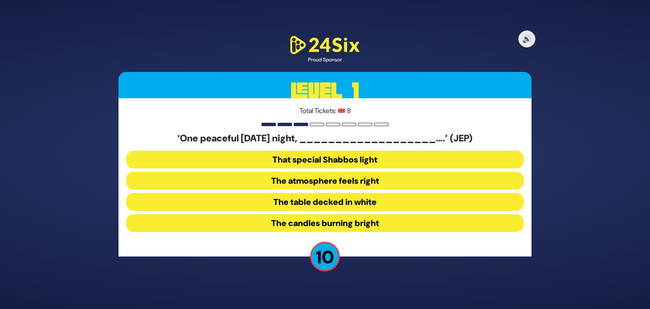
click at [325, 224] on button "The candles burning bright" at bounding box center [325, 223] width 398 height 18
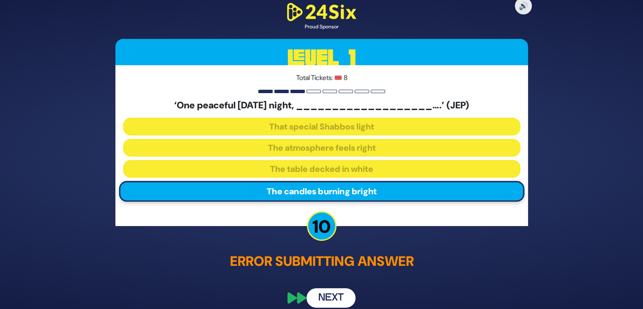
click at [333, 298] on button "Next" at bounding box center [331, 297] width 49 height 19
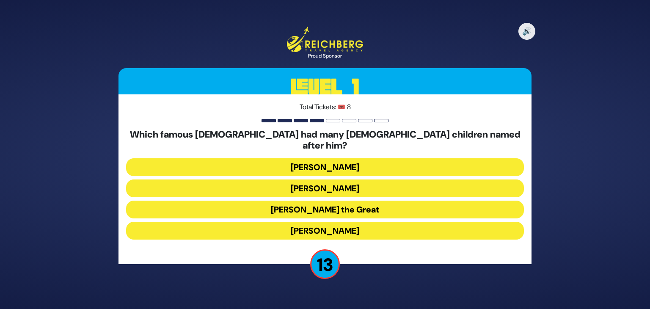
click at [316, 201] on button "[PERSON_NAME] the Great" at bounding box center [325, 210] width 398 height 18
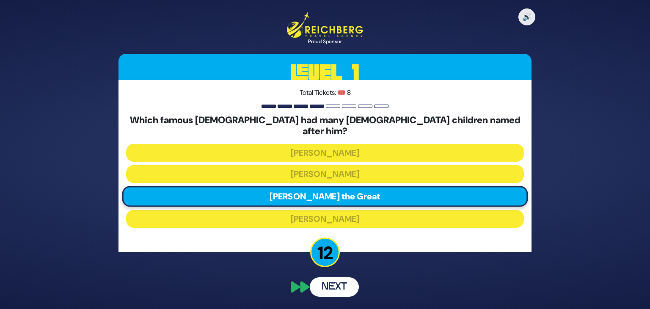
click at [328, 283] on button "Next" at bounding box center [334, 286] width 49 height 19
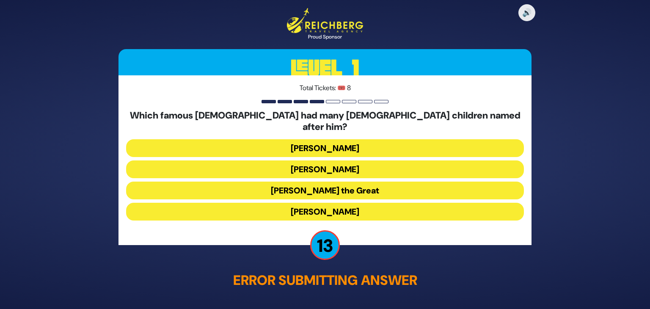
click at [357, 182] on button "[PERSON_NAME] the Great" at bounding box center [325, 191] width 398 height 18
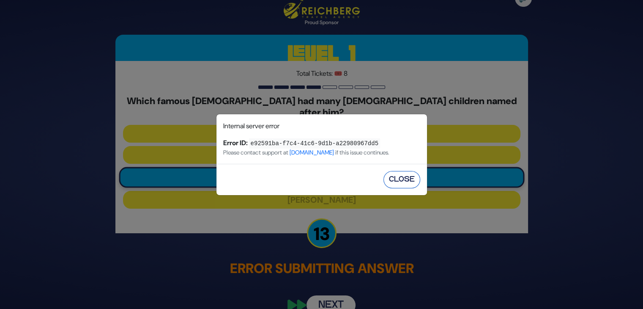
click at [394, 177] on button "Close" at bounding box center [402, 179] width 37 height 17
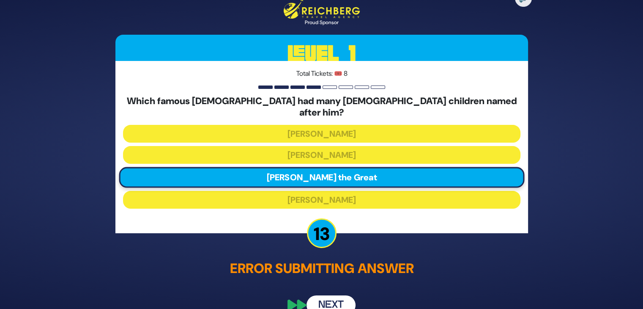
click at [320, 297] on button "Next" at bounding box center [331, 305] width 49 height 19
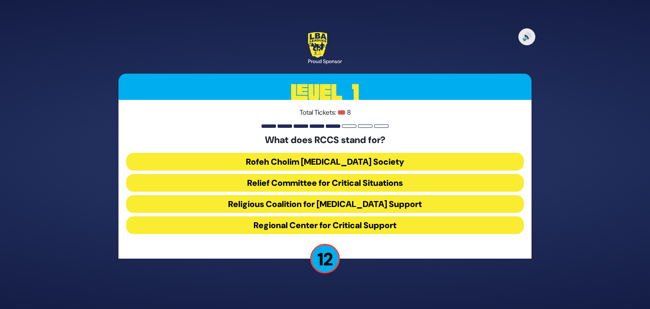
click at [339, 161] on button "Rofeh Cholim [MEDICAL_DATA] Society" at bounding box center [325, 162] width 398 height 18
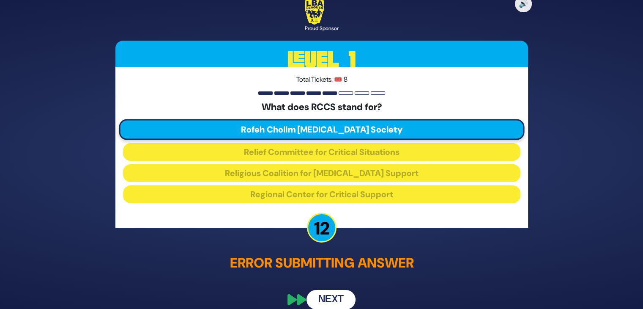
click at [326, 302] on button "Next" at bounding box center [331, 299] width 49 height 19
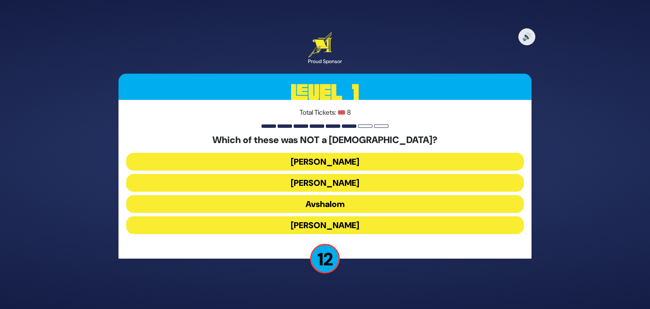
click at [344, 227] on button "[PERSON_NAME]" at bounding box center [325, 225] width 398 height 18
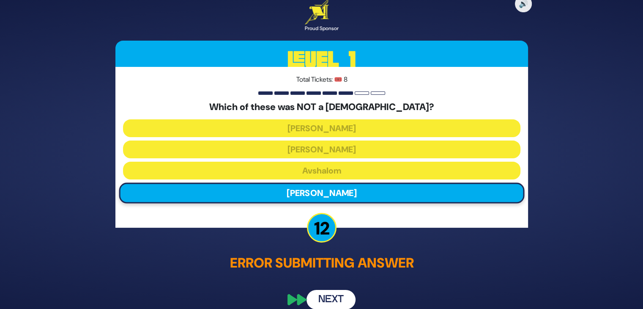
click at [331, 299] on button "Next" at bounding box center [331, 299] width 49 height 19
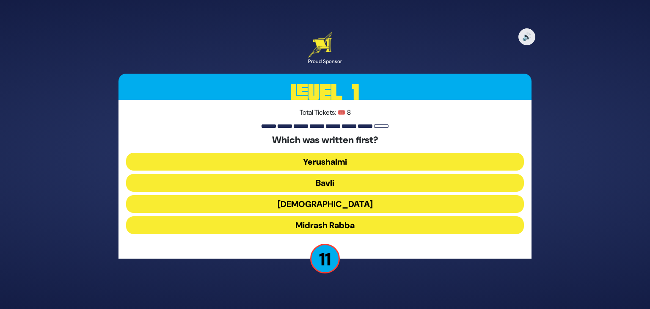
click at [325, 206] on button "[DEMOGRAPHIC_DATA]" at bounding box center [325, 204] width 398 height 18
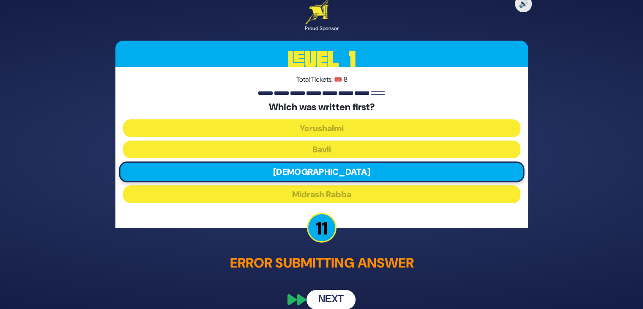
click at [334, 291] on button "Next" at bounding box center [331, 299] width 49 height 19
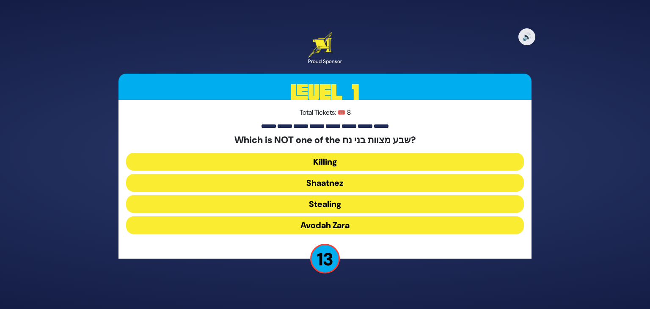
click at [333, 183] on button "Shaatnez" at bounding box center [325, 183] width 398 height 18
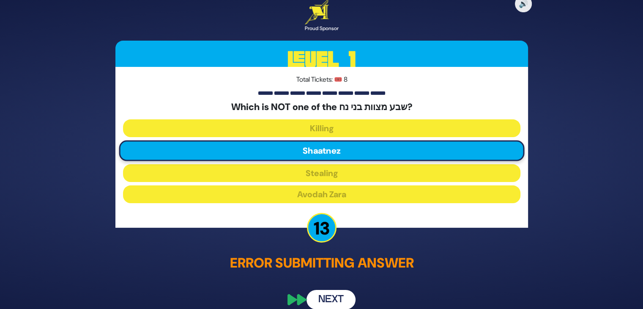
click at [335, 297] on button "Next" at bounding box center [331, 299] width 49 height 19
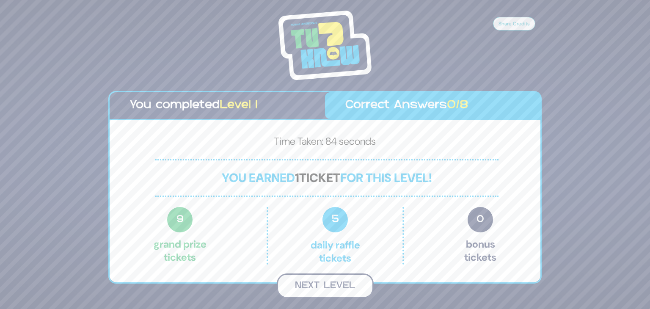
click at [335, 285] on button "Next Level" at bounding box center [325, 285] width 97 height 25
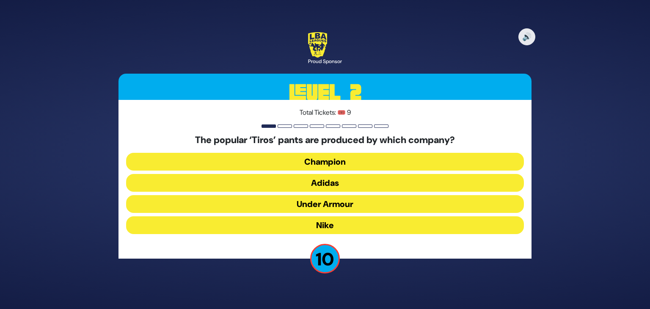
click at [339, 160] on button "Champion" at bounding box center [325, 162] width 398 height 18
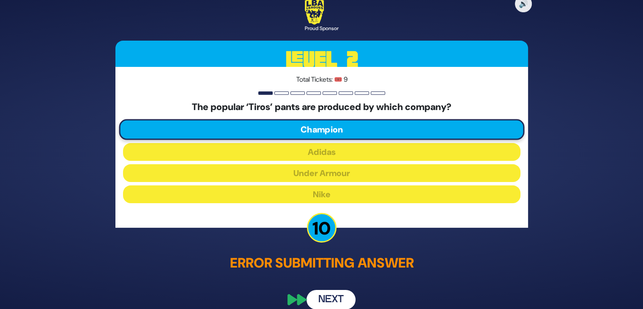
click at [337, 296] on button "Next" at bounding box center [331, 299] width 49 height 19
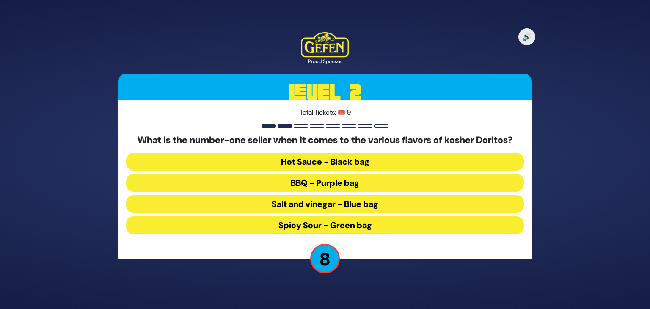
click at [348, 218] on button "Spicy Sour - Green bag" at bounding box center [325, 225] width 398 height 18
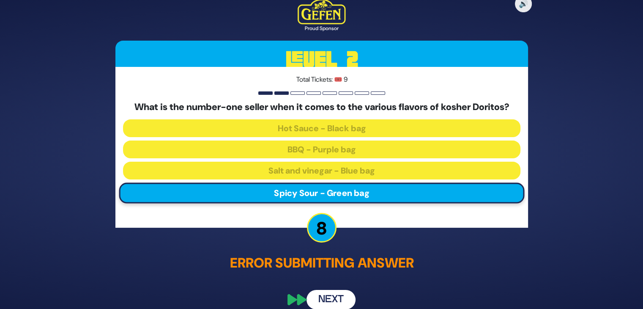
click at [330, 298] on button "Next" at bounding box center [331, 299] width 49 height 19
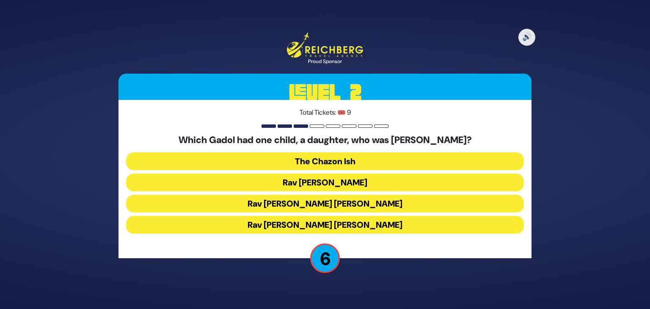
click at [347, 202] on button "Rav [PERSON_NAME] [PERSON_NAME]" at bounding box center [325, 204] width 398 height 18
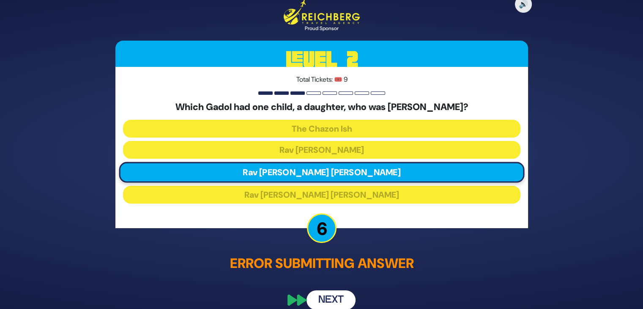
click at [333, 297] on button "Next" at bounding box center [331, 299] width 49 height 19
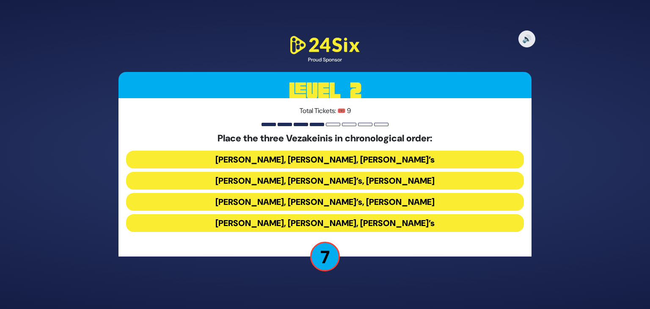
click at [311, 221] on button "[PERSON_NAME], [PERSON_NAME], [PERSON_NAME]’s" at bounding box center [325, 223] width 398 height 18
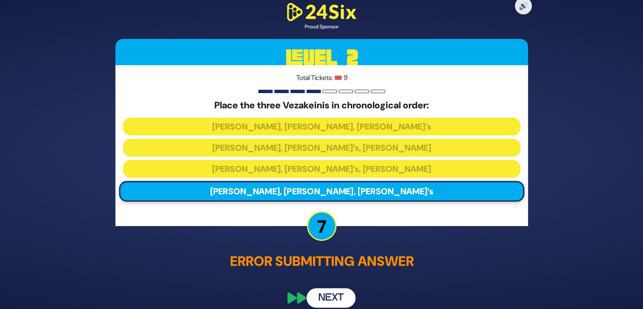
click at [327, 297] on button "Next" at bounding box center [331, 297] width 49 height 19
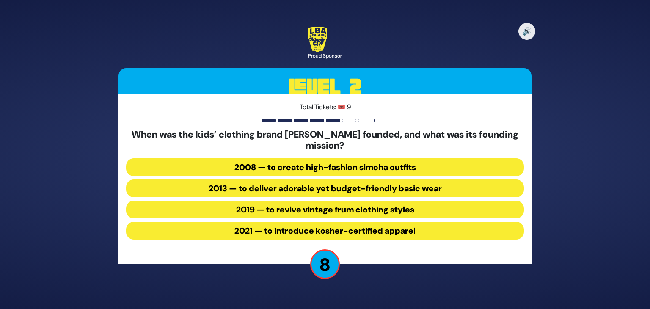
click at [344, 186] on button "2013 — to deliver adorable yet budget-friendly basic wear" at bounding box center [325, 188] width 398 height 18
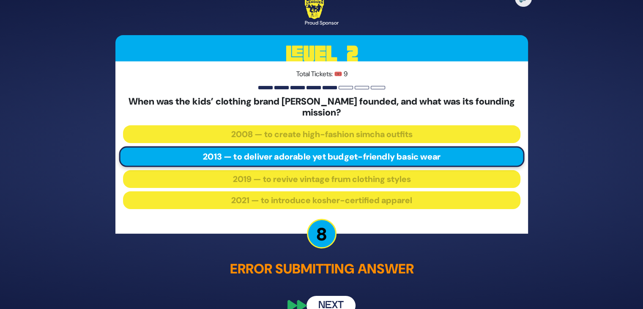
click at [325, 300] on button "Next" at bounding box center [331, 305] width 49 height 19
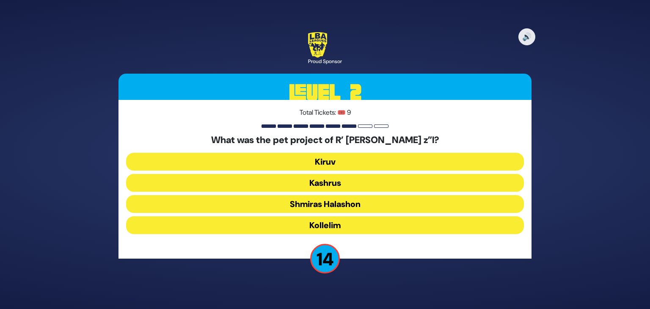
click at [365, 159] on button "Kiruv" at bounding box center [325, 162] width 398 height 18
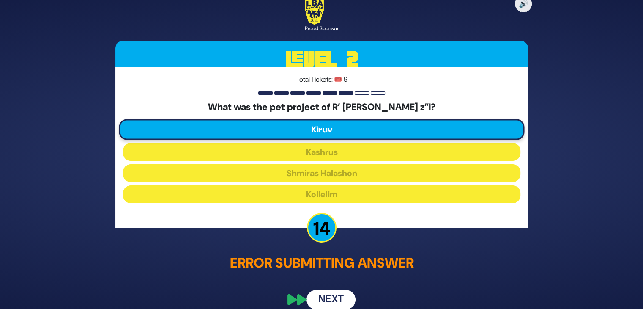
click at [323, 299] on button "Next" at bounding box center [331, 299] width 49 height 19
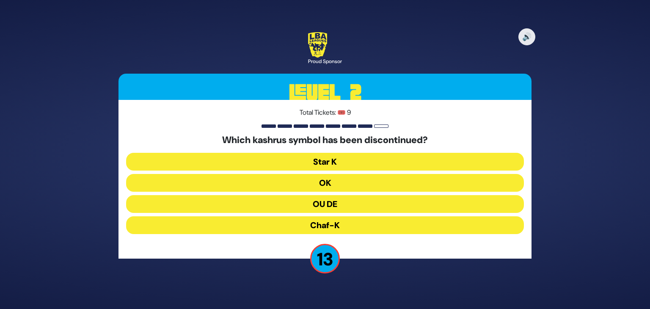
click at [346, 203] on button "OU DE" at bounding box center [325, 204] width 398 height 18
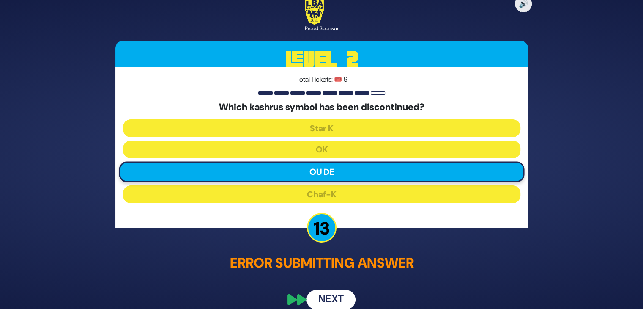
click at [328, 297] on button "Next" at bounding box center [331, 299] width 49 height 19
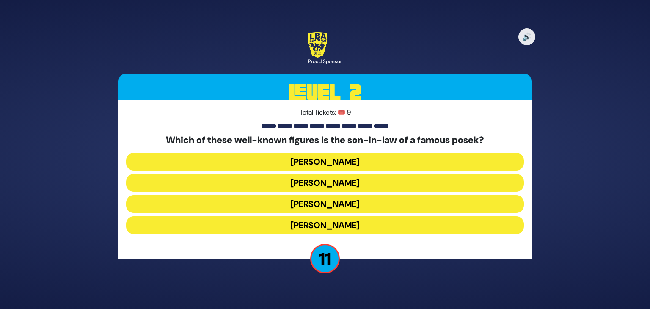
click at [361, 225] on button "[PERSON_NAME]" at bounding box center [325, 225] width 398 height 18
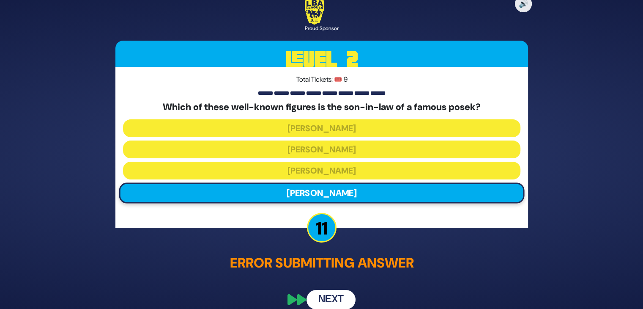
click at [333, 295] on button "Next" at bounding box center [331, 299] width 49 height 19
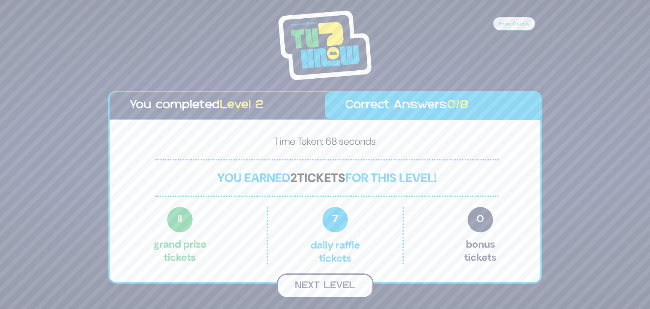
click at [334, 291] on button "Next Level" at bounding box center [325, 285] width 97 height 25
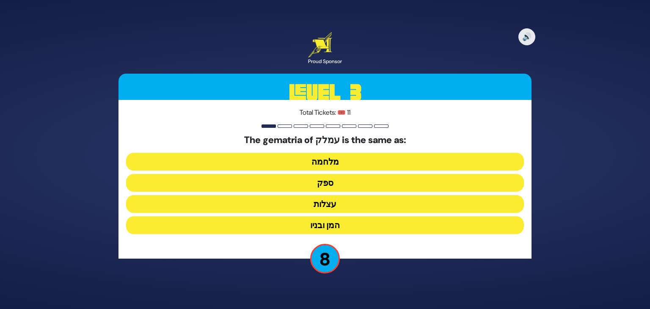
click at [332, 185] on button "ספק" at bounding box center [325, 183] width 398 height 18
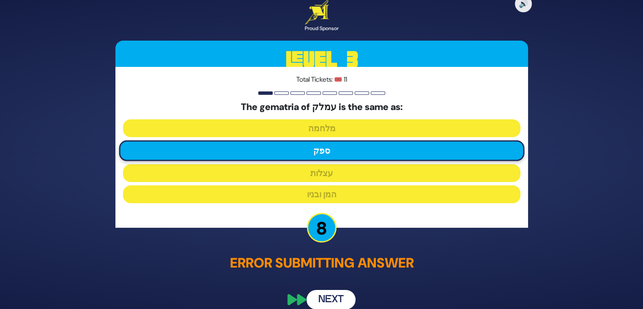
click at [338, 300] on button "Next" at bounding box center [331, 299] width 49 height 19
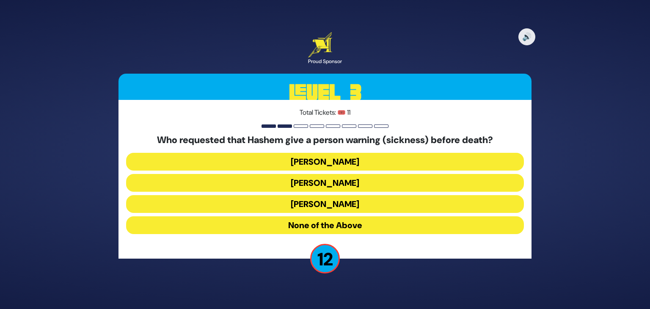
click at [329, 203] on button "[PERSON_NAME]" at bounding box center [325, 204] width 398 height 18
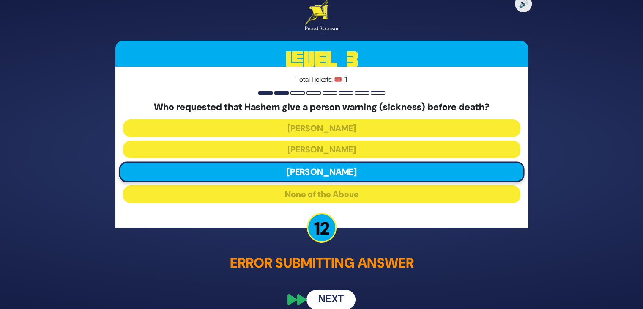
click at [333, 300] on button "Next" at bounding box center [331, 299] width 49 height 19
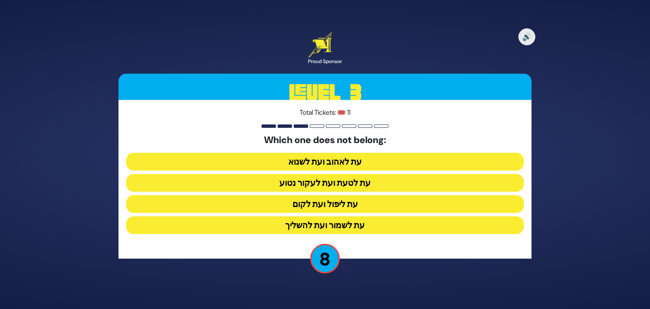
click at [356, 224] on button "עת לשמור ועת להשליך" at bounding box center [325, 225] width 398 height 18
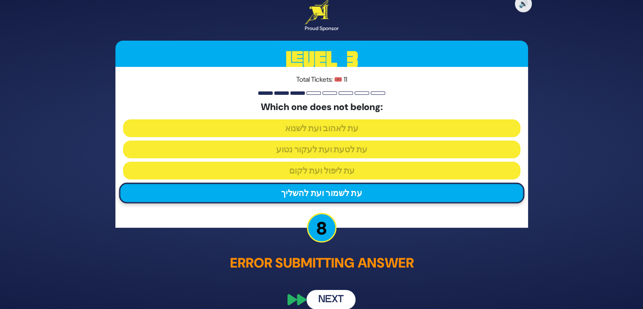
click at [333, 294] on button "Next" at bounding box center [331, 299] width 49 height 19
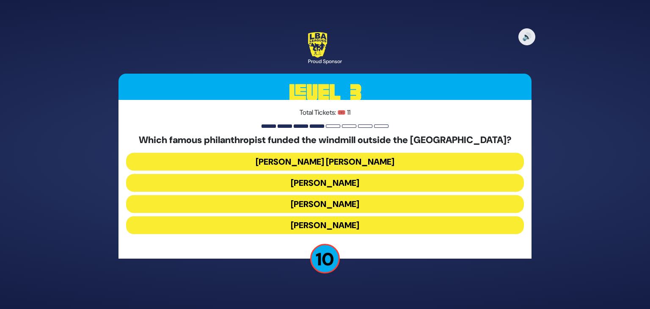
click at [317, 219] on button "[PERSON_NAME]" at bounding box center [325, 225] width 398 height 18
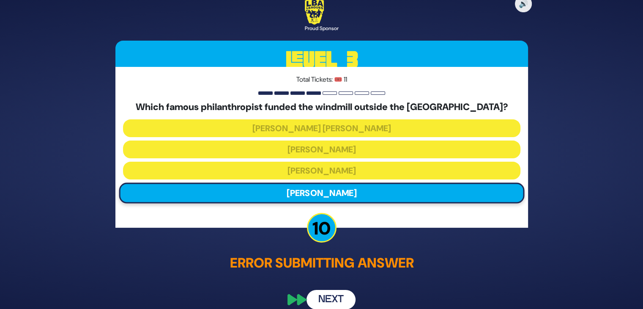
click at [328, 295] on button "Next" at bounding box center [331, 299] width 49 height 19
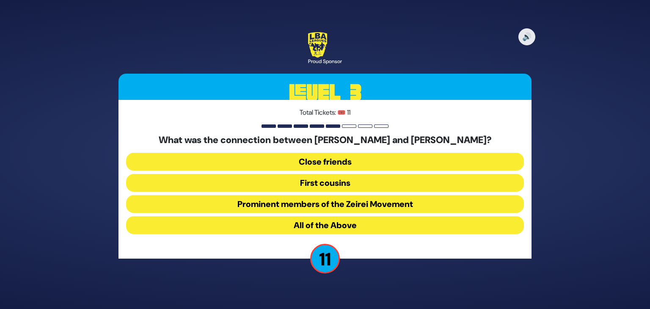
click at [364, 185] on button "First cousins" at bounding box center [325, 183] width 398 height 18
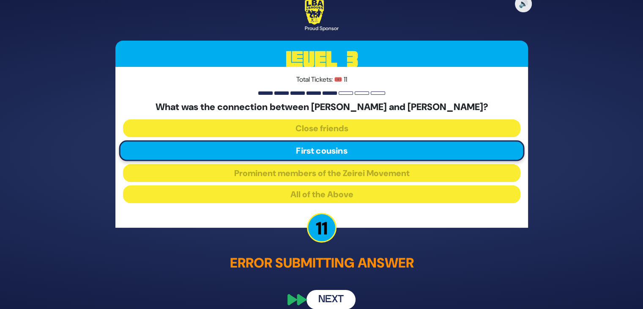
click at [331, 297] on button "Next" at bounding box center [331, 299] width 49 height 19
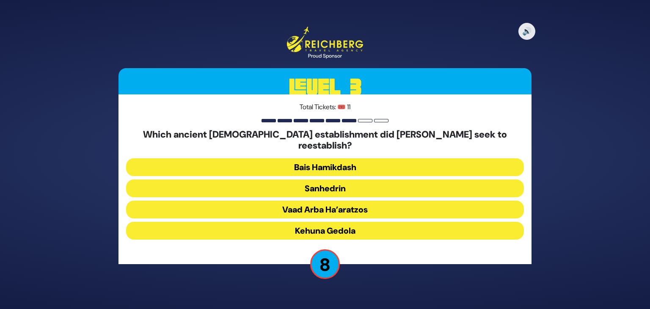
click at [357, 183] on button "Sanhedrin" at bounding box center [325, 188] width 398 height 18
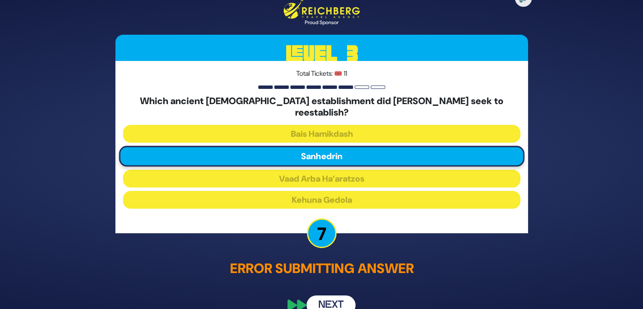
click at [342, 296] on button "Next" at bounding box center [331, 305] width 49 height 19
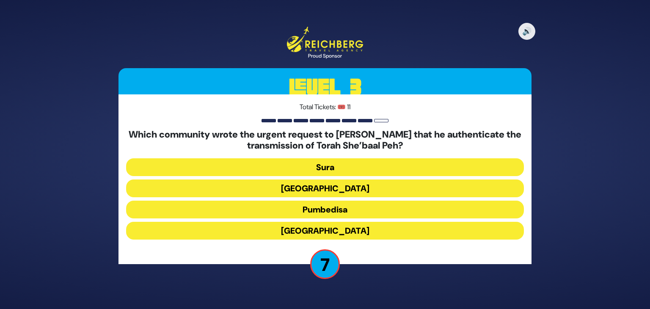
click at [344, 232] on button "[GEOGRAPHIC_DATA]" at bounding box center [325, 231] width 398 height 18
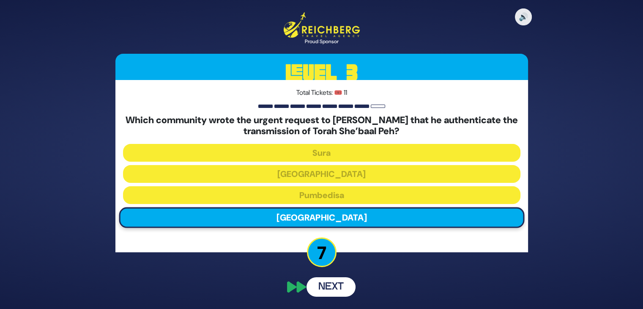
click at [340, 287] on div "🔊 Proud Sponsor Level 3 Total Tickets: 🎟️ 11 Which community wrote the urgent r…" at bounding box center [321, 154] width 433 height 304
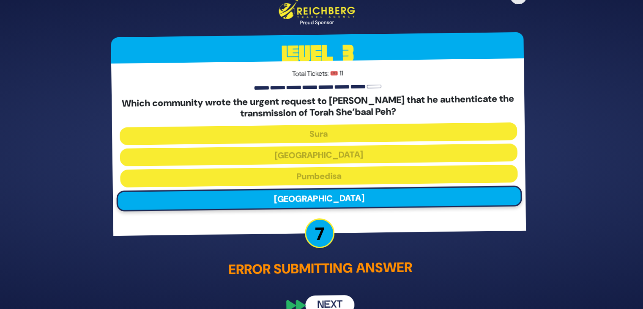
click at [338, 298] on button "Next" at bounding box center [331, 305] width 49 height 19
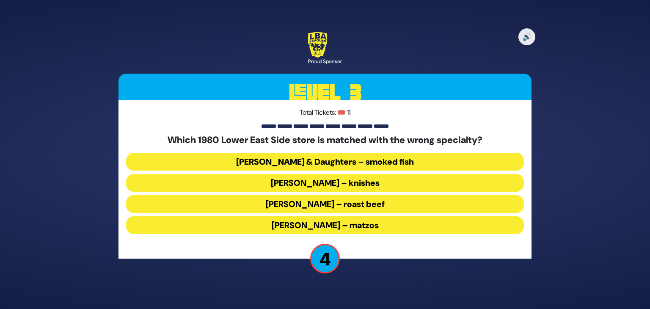
click at [340, 203] on button "[PERSON_NAME] – roast beef" at bounding box center [325, 204] width 398 height 18
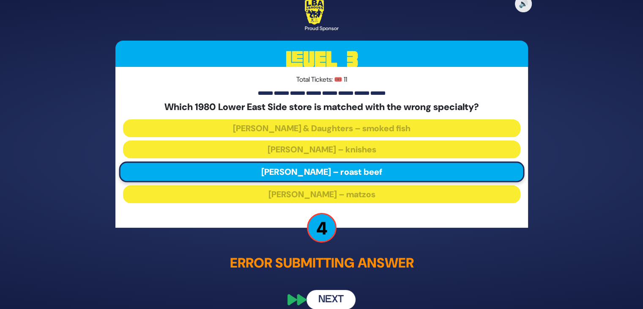
click at [348, 288] on div "🔊 Proud Sponsor Level 3 Total Tickets: 🎟️ 11 Which 1980 Lower East Side store i…" at bounding box center [321, 154] width 433 height 330
click at [339, 302] on button "Next" at bounding box center [331, 299] width 49 height 19
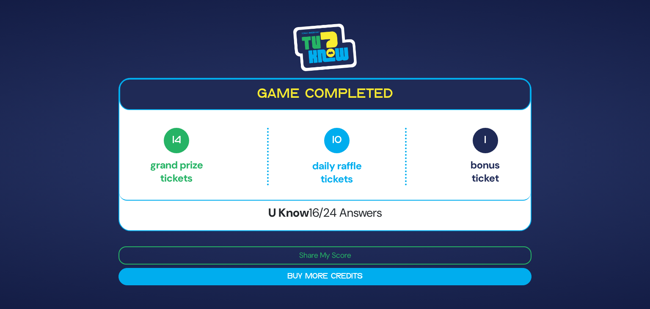
click at [339, 302] on div "Game completed 14 Grand Prize tickets 10 Daily Raffle tickets 1 Bonus ticket 14…" at bounding box center [325, 154] width 650 height 309
